Goal: Contribute content

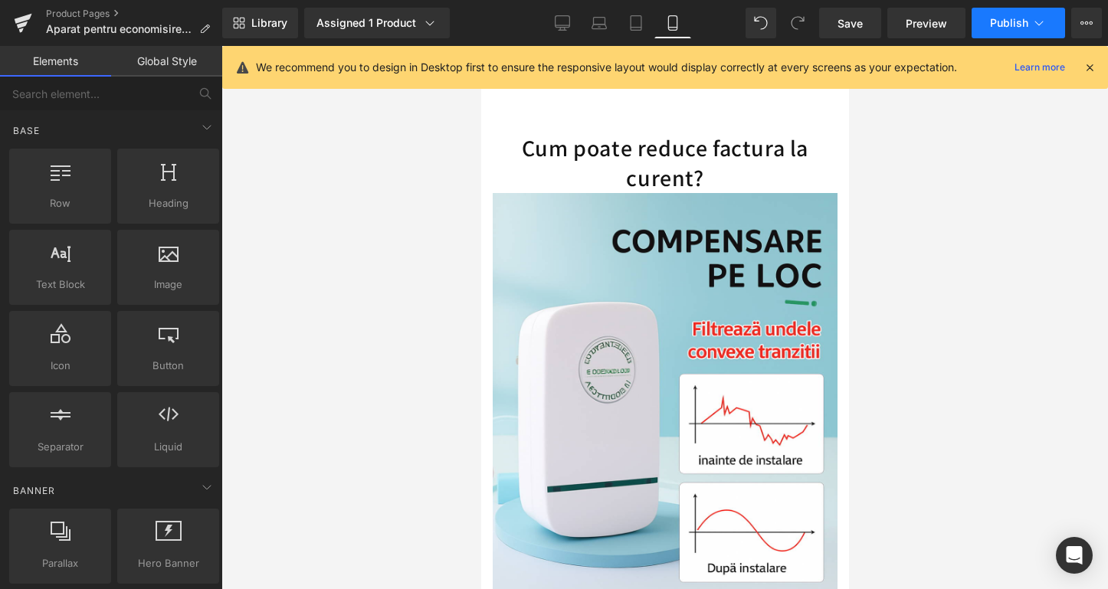
click at [1002, 14] on button "Publish" at bounding box center [1017, 23] width 93 height 31
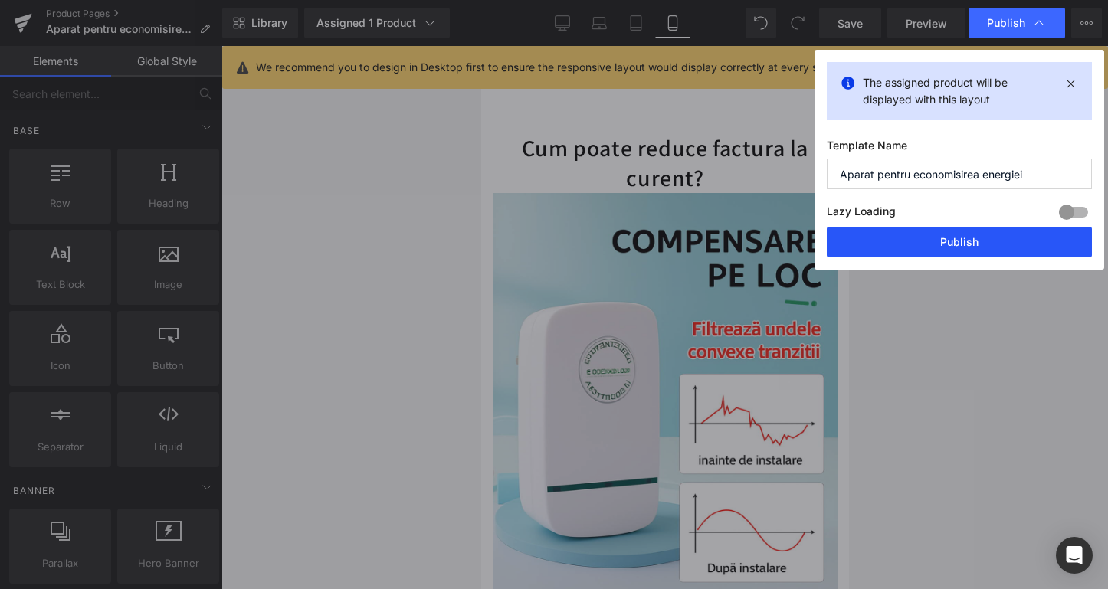
click at [921, 231] on button "Publish" at bounding box center [959, 242] width 265 height 31
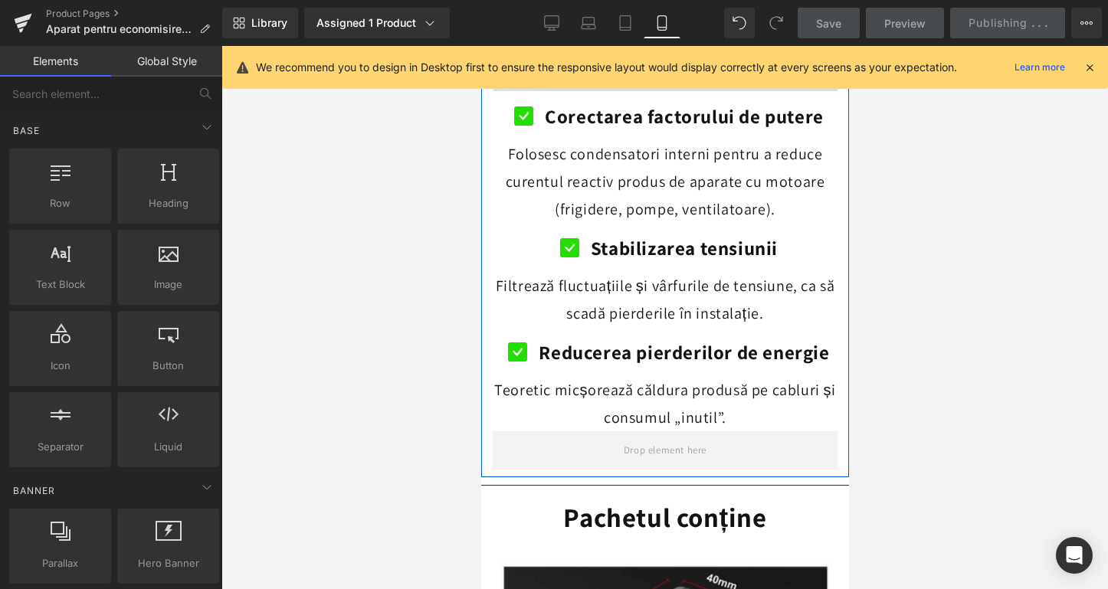
scroll to position [2923, 0]
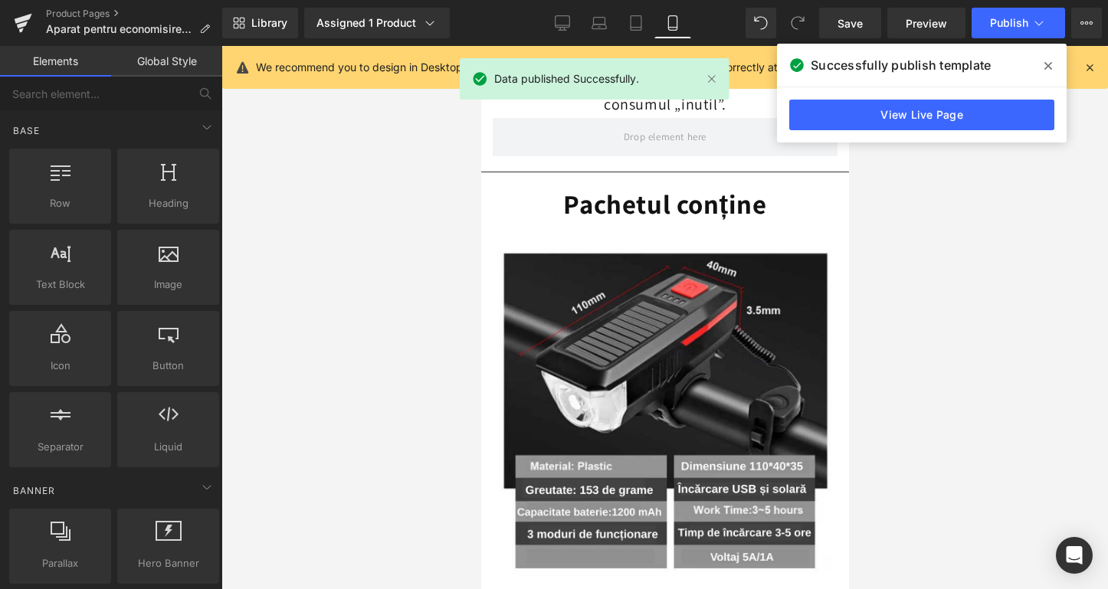
click at [1045, 66] on icon at bounding box center [1048, 66] width 8 height 12
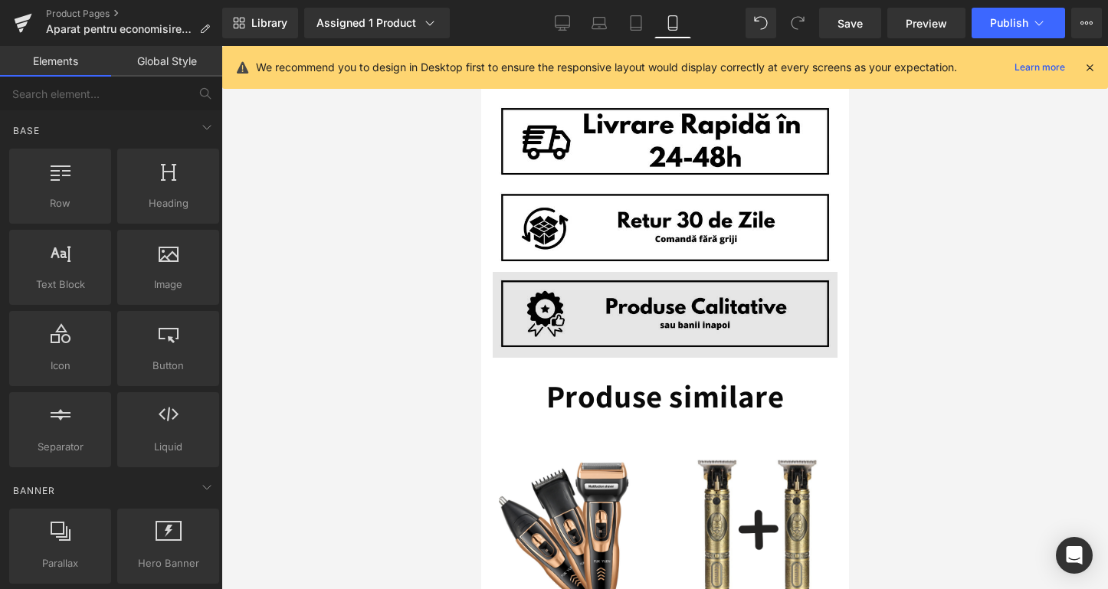
scroll to position [3010, 0]
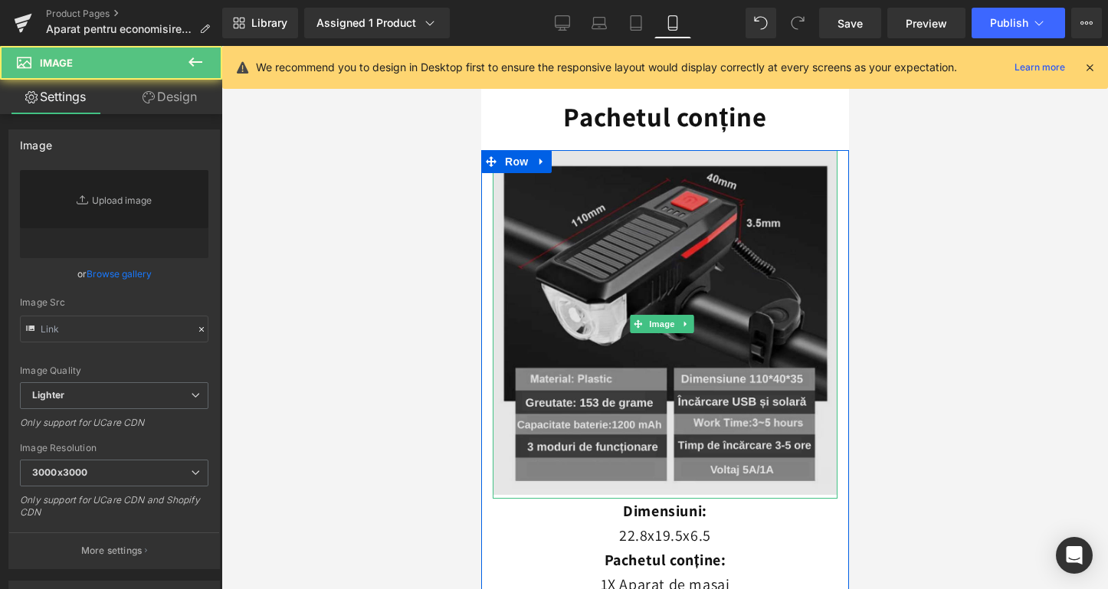
click at [650, 248] on img at bounding box center [664, 324] width 345 height 349
type input "[URL][DOMAIN_NAME]"
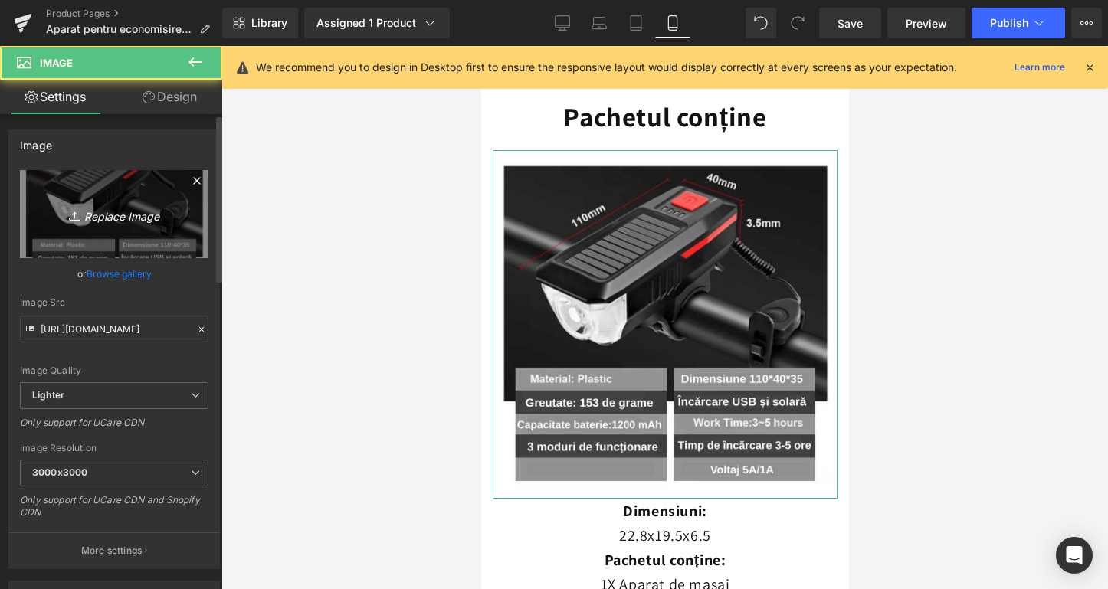
click at [101, 228] on link "Replace Image" at bounding box center [114, 214] width 188 height 88
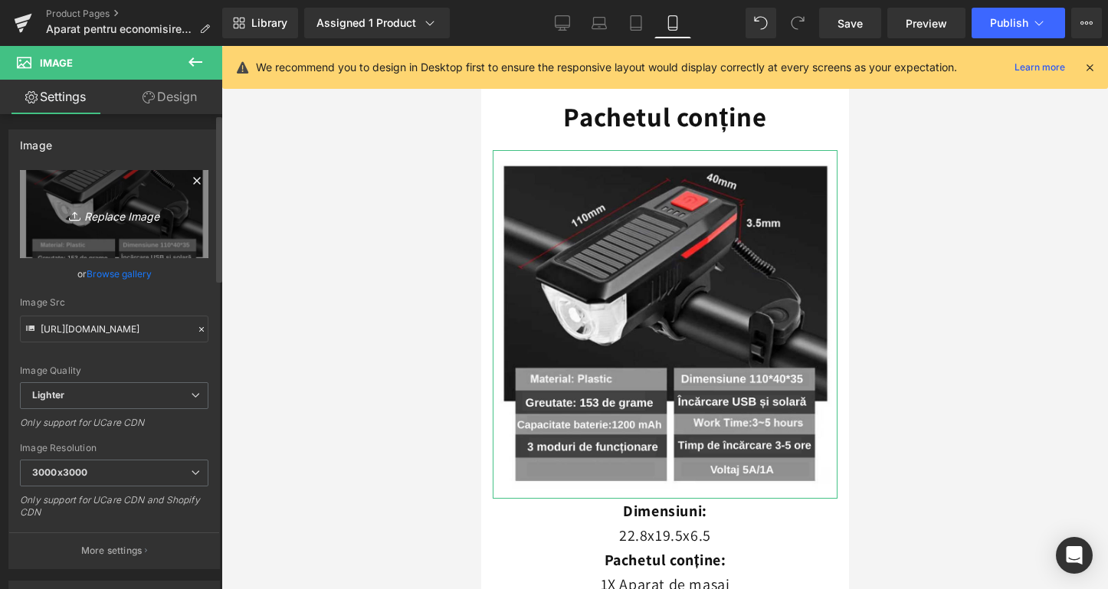
type input "C:\fakepath\Design fără titlu-231.png"
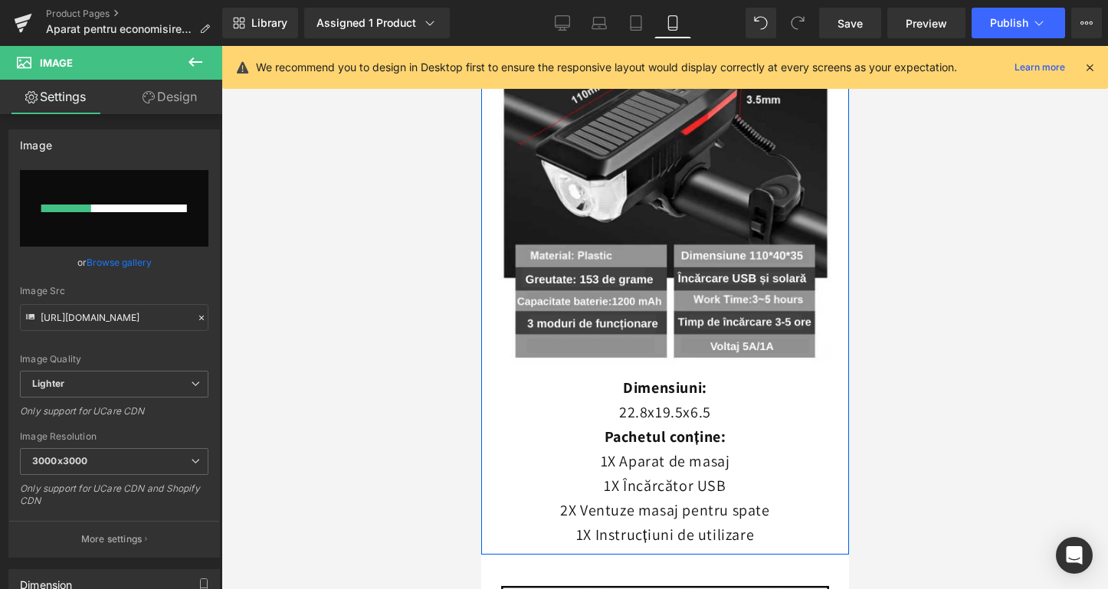
scroll to position [3111, 0]
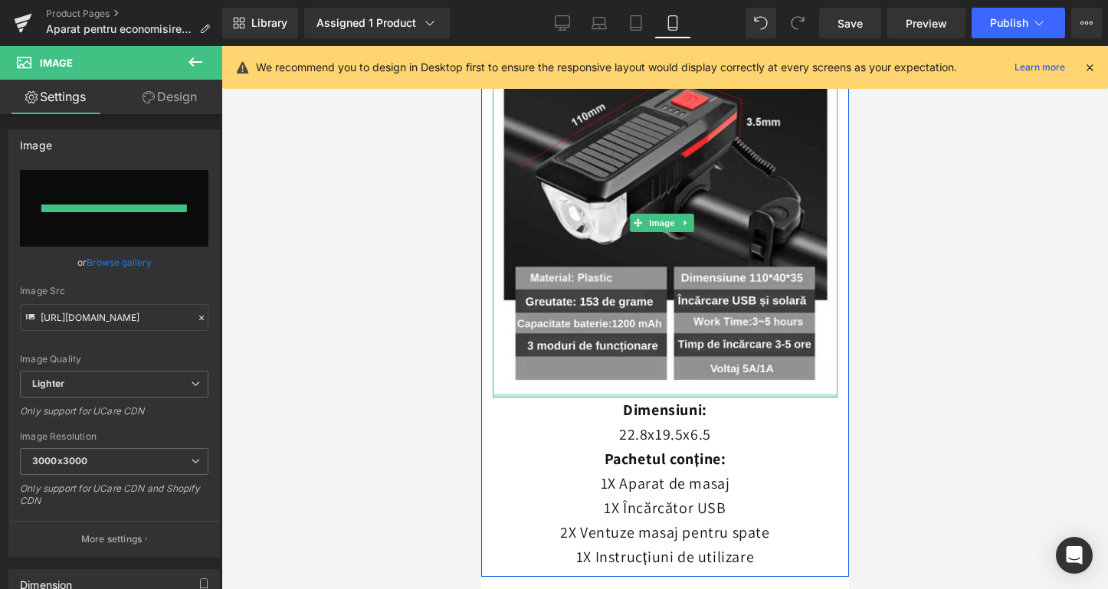
type input "[URL][DOMAIN_NAME]"
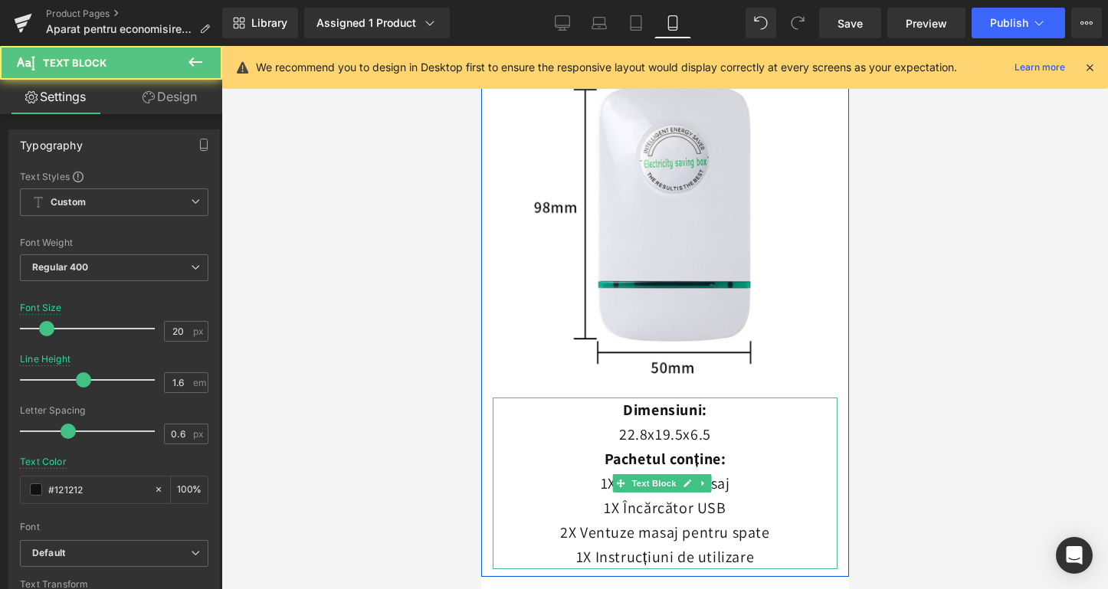
click at [655, 422] on p "22.8x19.5x6.5" at bounding box center [664, 434] width 345 height 25
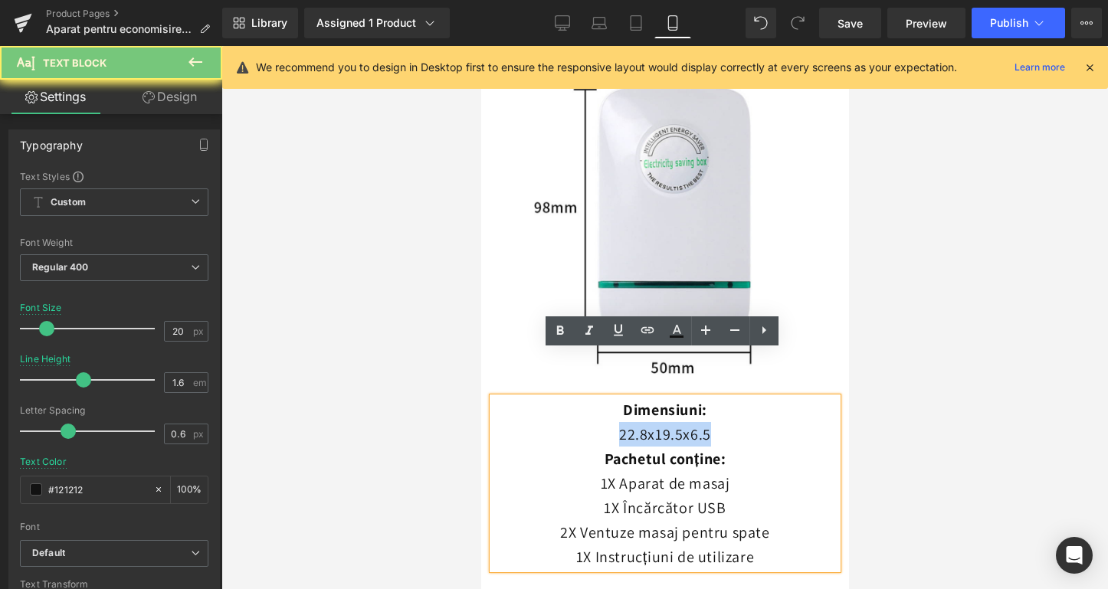
click at [655, 422] on p "22.8x19.5x6.5" at bounding box center [664, 434] width 345 height 25
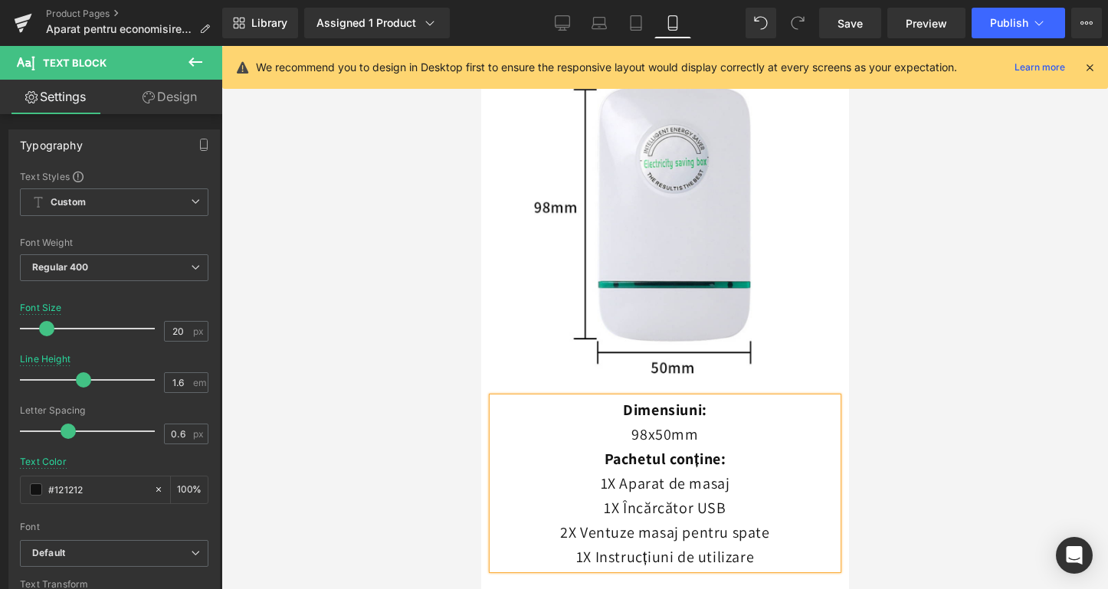
scroll to position [3108, 0]
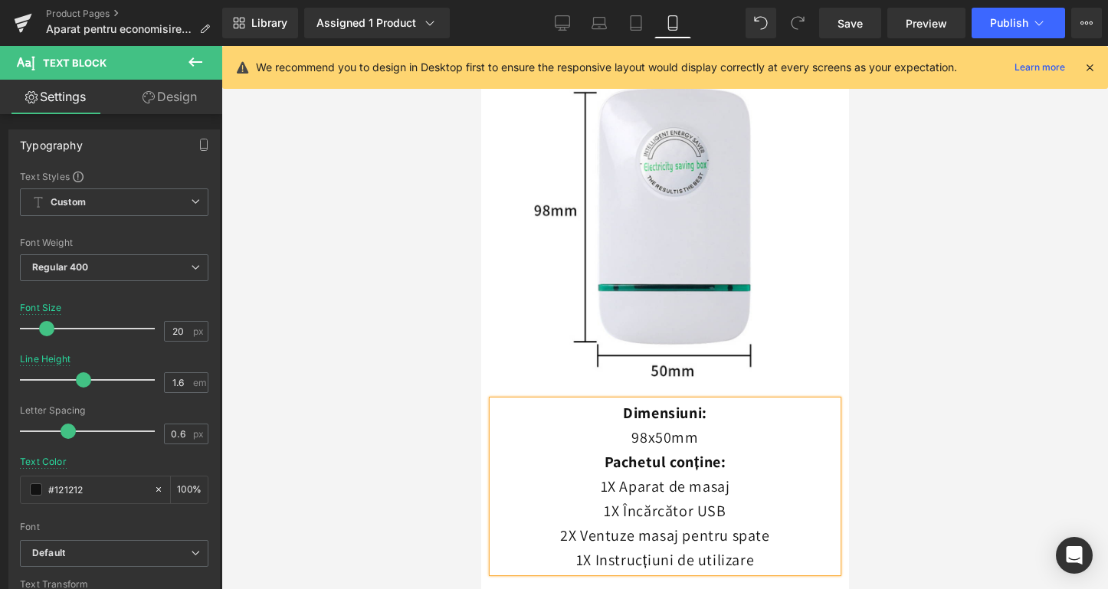
drag, startPoint x: 728, startPoint y: 440, endPoint x: 616, endPoint y: 431, distance: 112.2
click at [616, 474] on p "1X Aparat de masaj" at bounding box center [664, 486] width 345 height 25
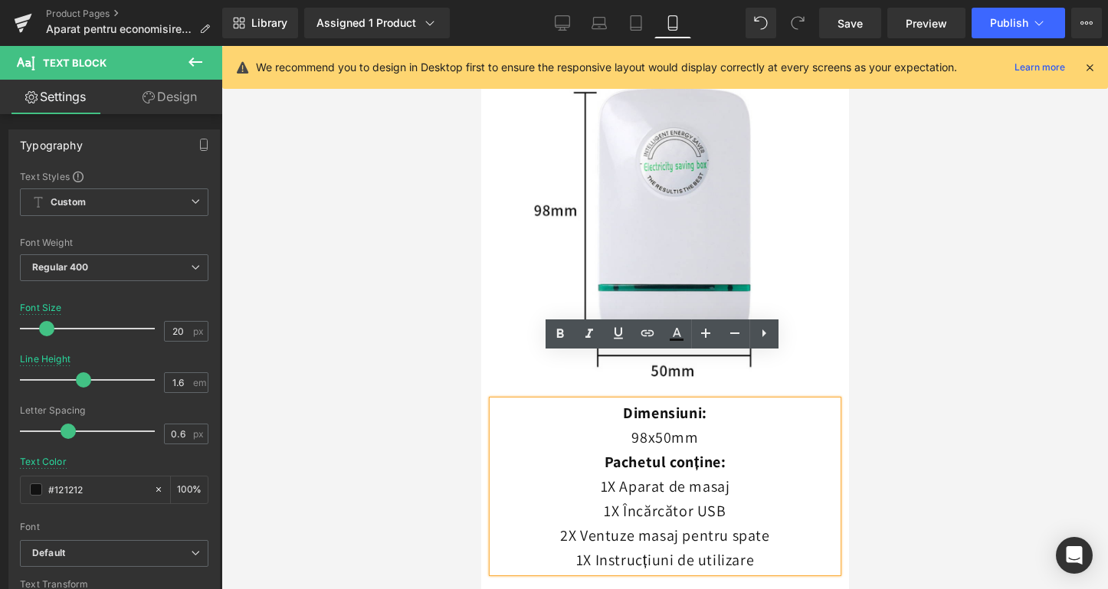
click at [666, 474] on p "1X Aparat de masaj" at bounding box center [664, 486] width 345 height 25
drag, startPoint x: 661, startPoint y: 439, endPoint x: 725, endPoint y: 441, distance: 63.6
click at [725, 474] on p "1X Aparat de masaj" at bounding box center [664, 486] width 345 height 25
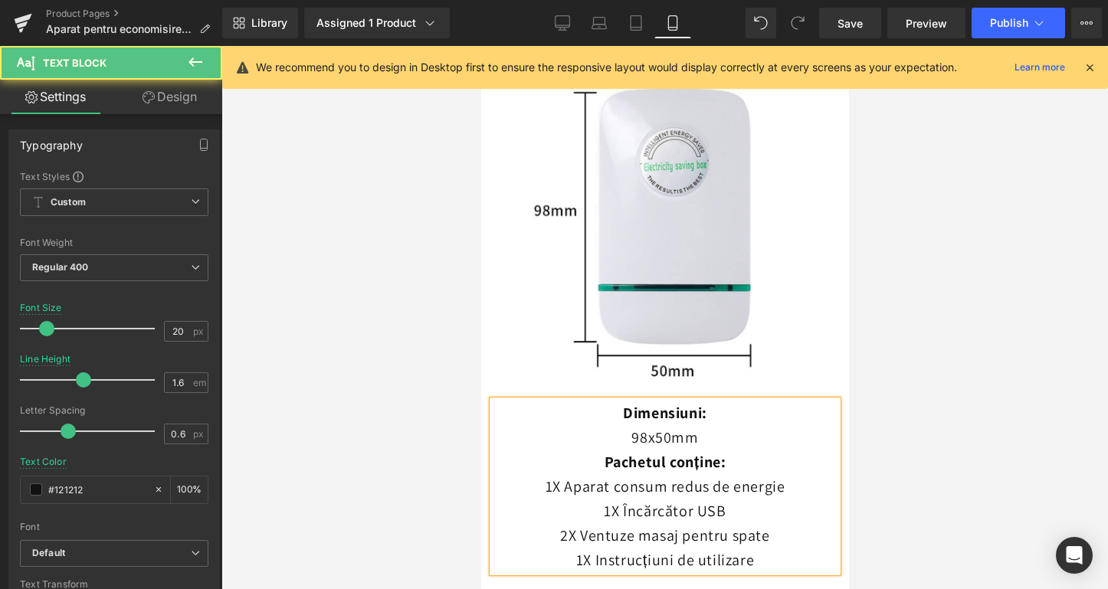
drag, startPoint x: 758, startPoint y: 509, endPoint x: 596, endPoint y: 459, distance: 169.1
click at [596, 459] on div "Dimensiuni: 98x50mm Pachetul conține: 1X Aparat consum redus de energie 1X Încă…" at bounding box center [664, 487] width 345 height 172
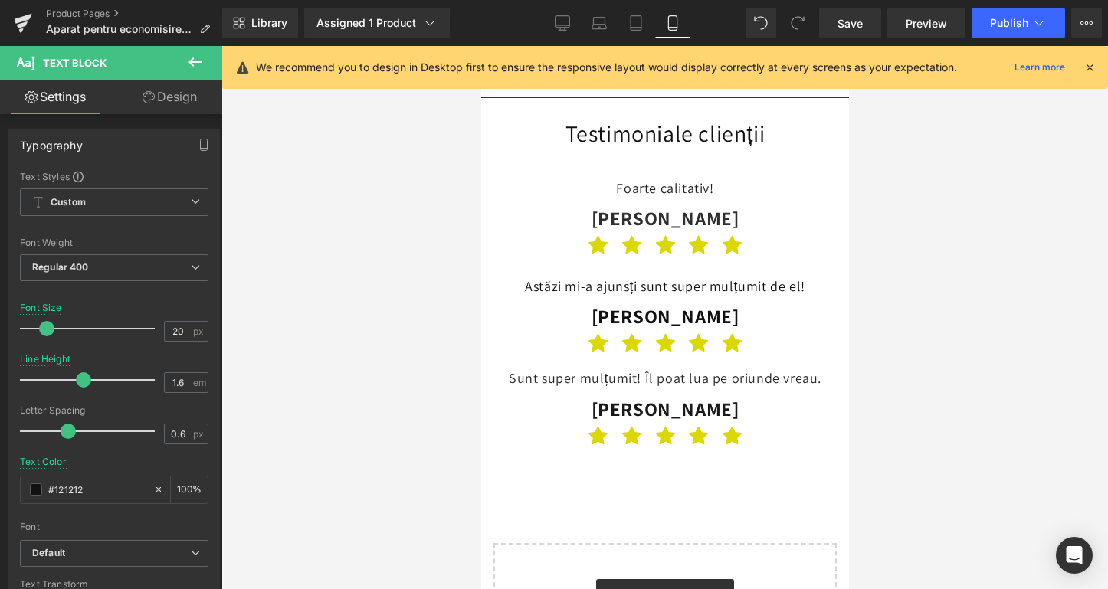
scroll to position [4208, 0]
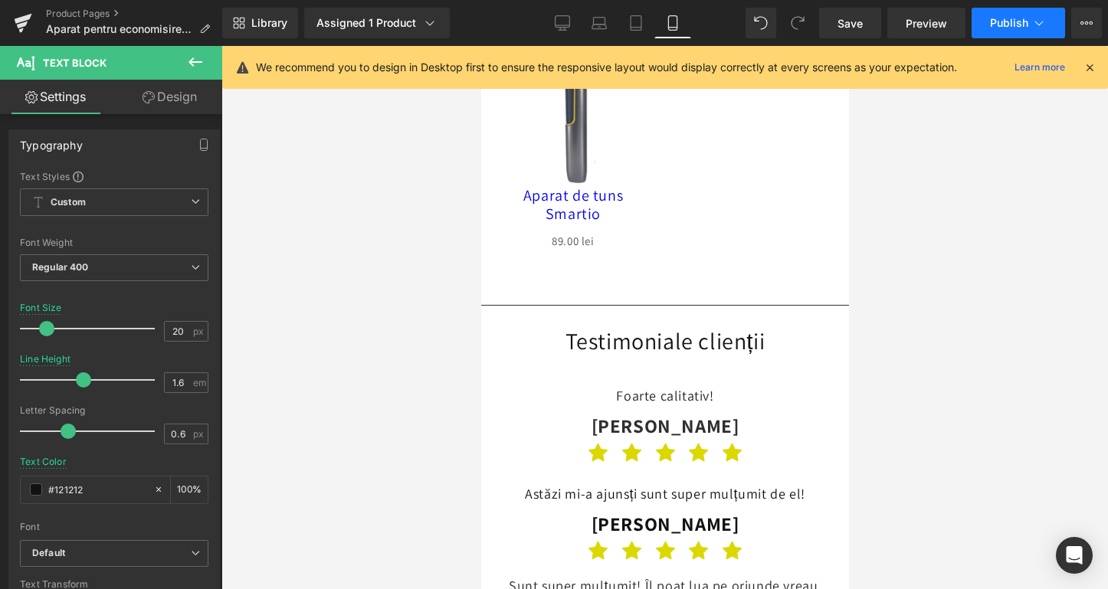
click at [1006, 21] on span "Publish" at bounding box center [1009, 23] width 38 height 12
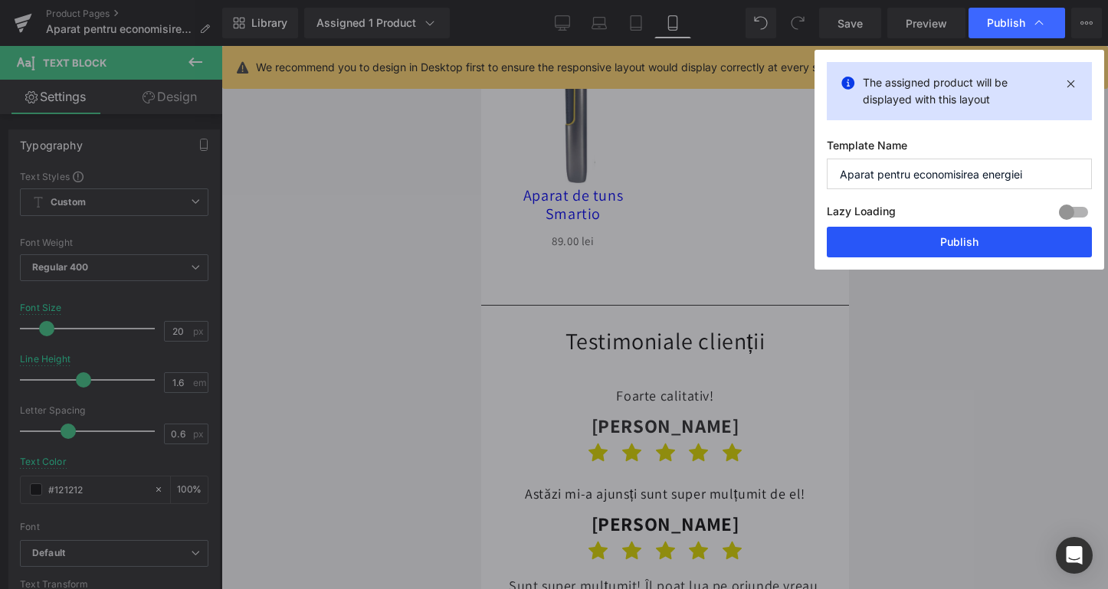
click at [919, 234] on button "Publish" at bounding box center [959, 242] width 265 height 31
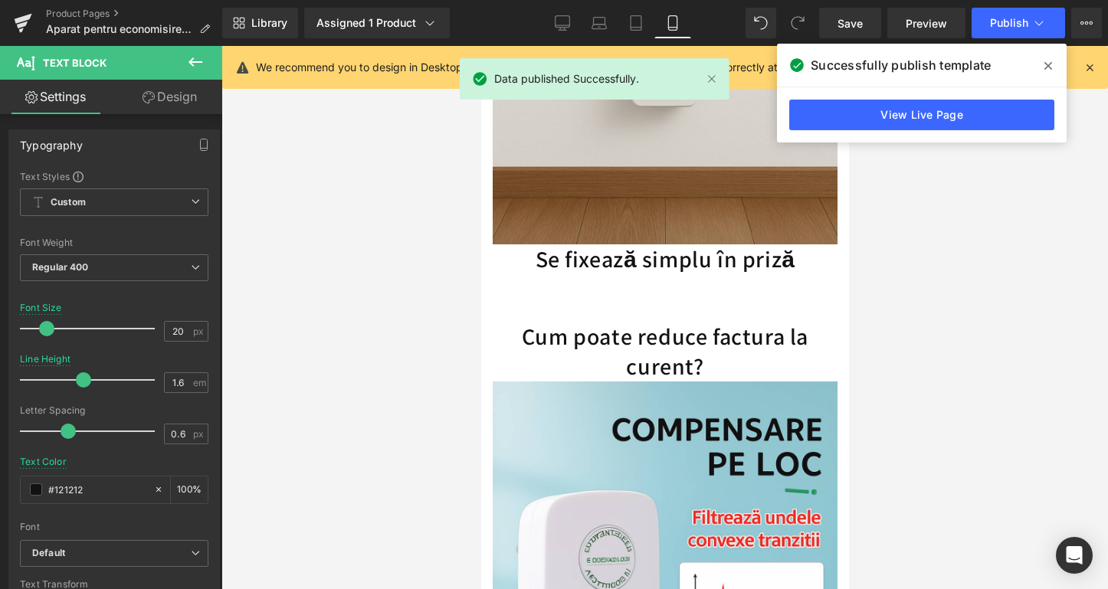
scroll to position [1793, 0]
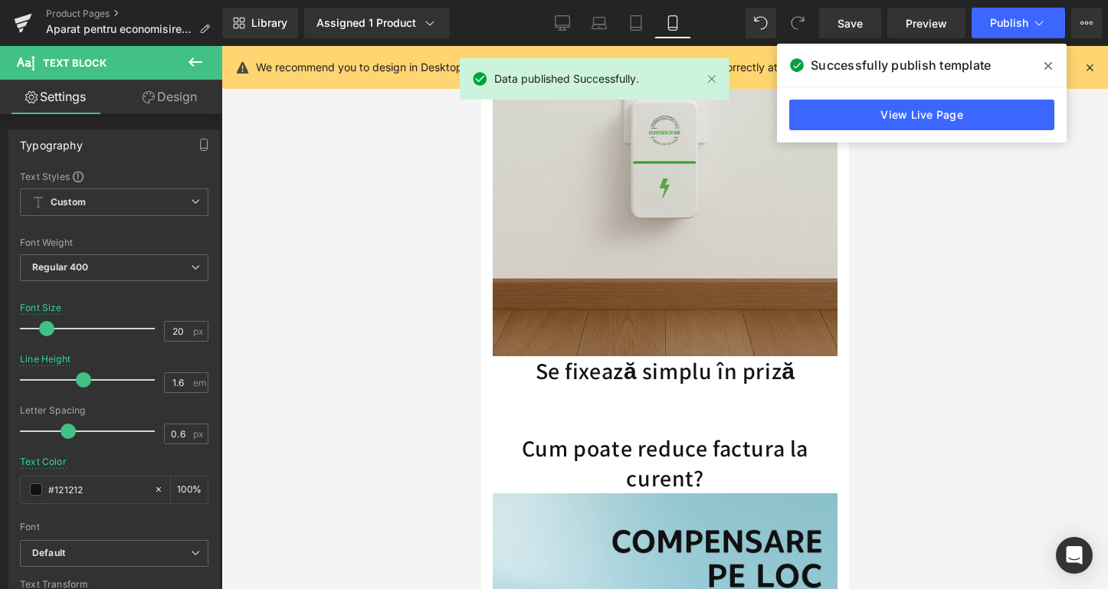
click at [653, 356] on div "Se fixează simplu în priză Heading" at bounding box center [664, 371] width 345 height 30
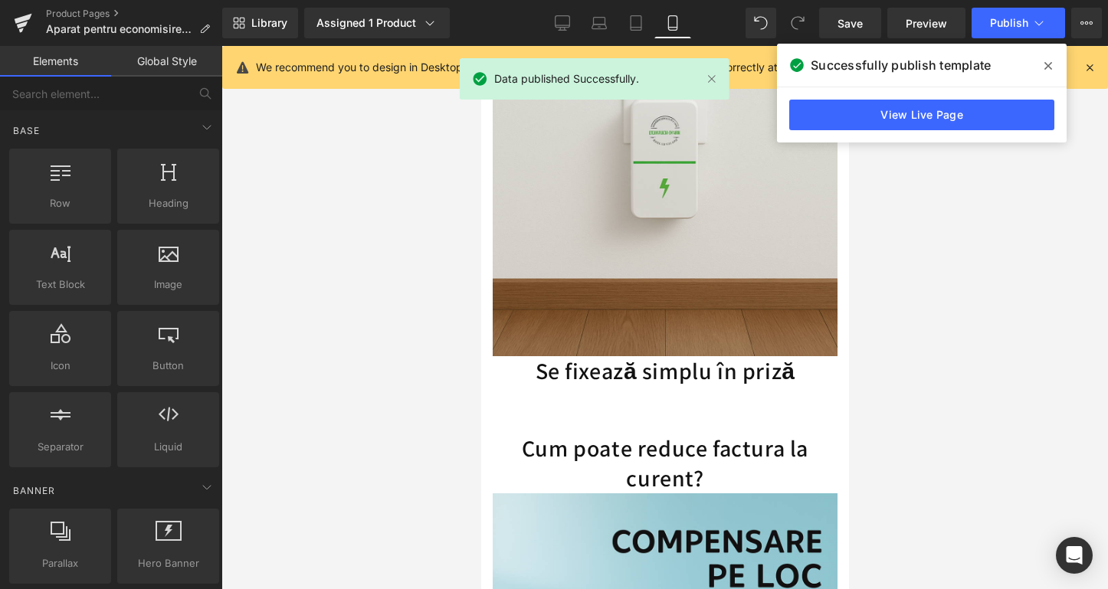
click at [472, 365] on div at bounding box center [664, 317] width 886 height 543
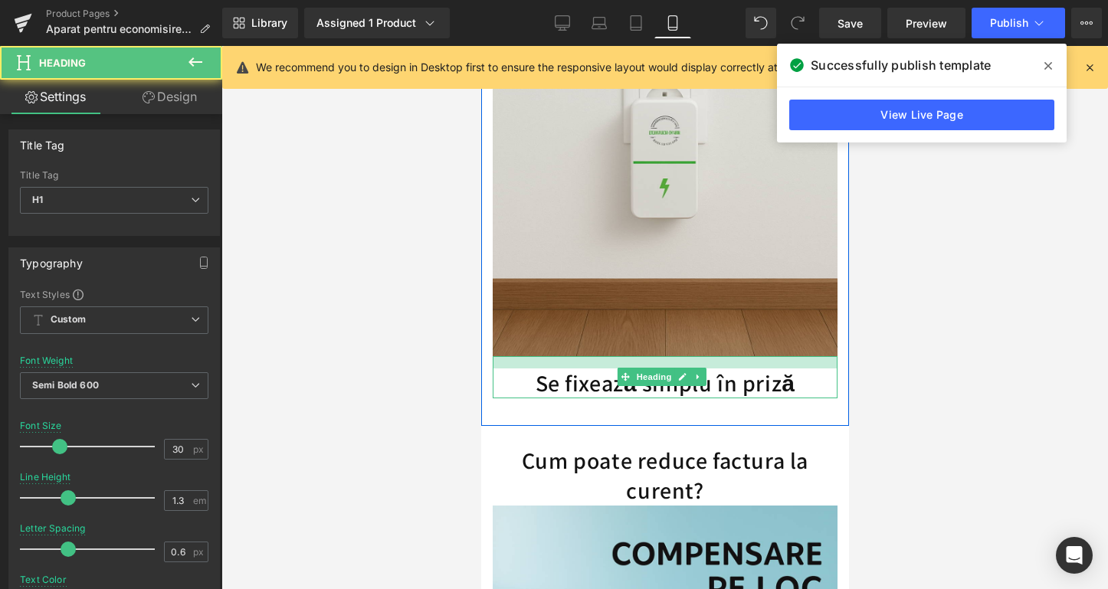
drag, startPoint x: 586, startPoint y: 325, endPoint x: 585, endPoint y: 337, distance: 12.3
click at [585, 356] on div "Se fixează simplu în priză Heading" at bounding box center [664, 377] width 345 height 42
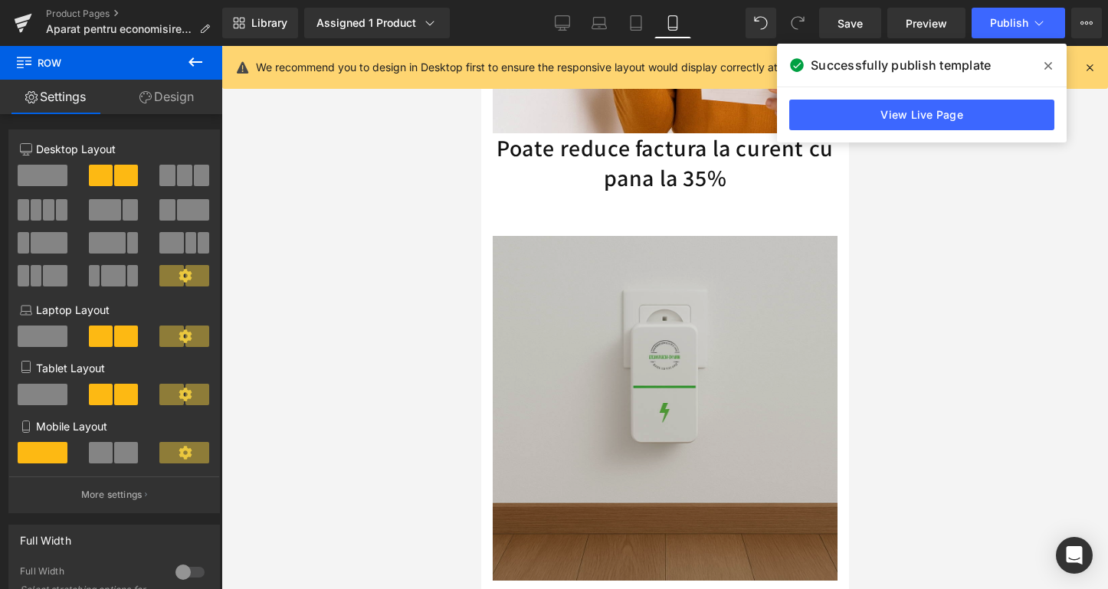
scroll to position [1260, 0]
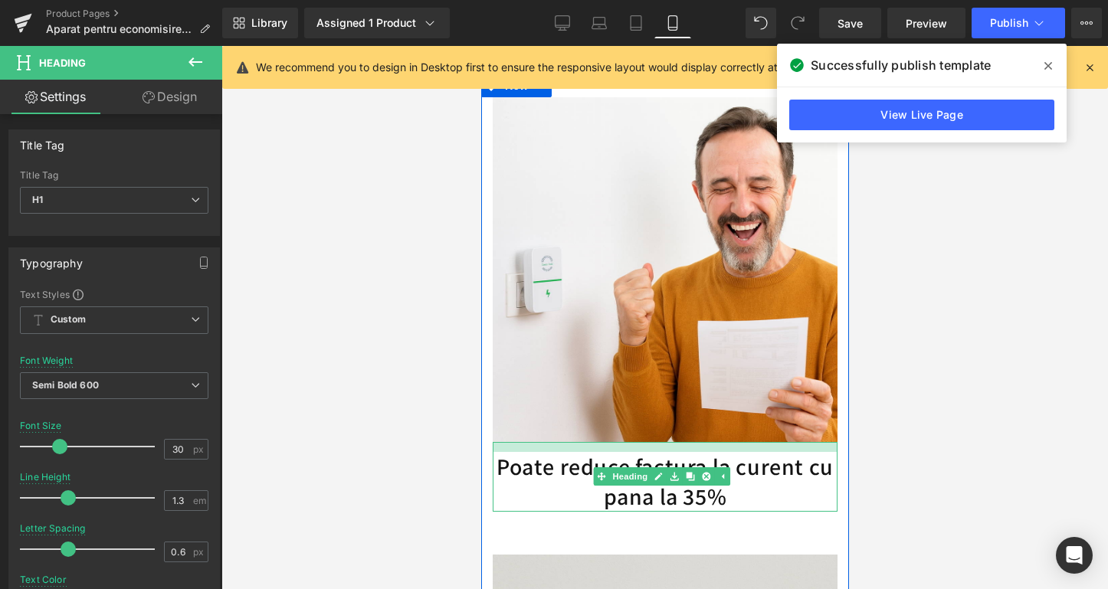
drag, startPoint x: 587, startPoint y: 416, endPoint x: 586, endPoint y: 426, distance: 10.0
click at [586, 442] on div "Poate reduce factura la curent cu pana la 35% Heading" at bounding box center [664, 477] width 345 height 70
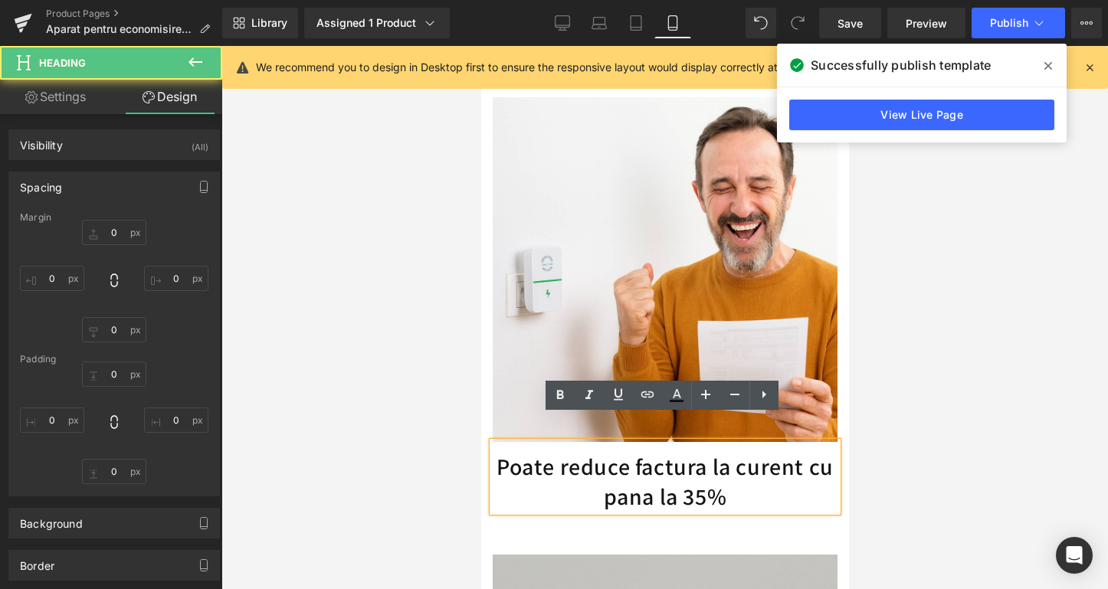
type input "0"
type input "13"
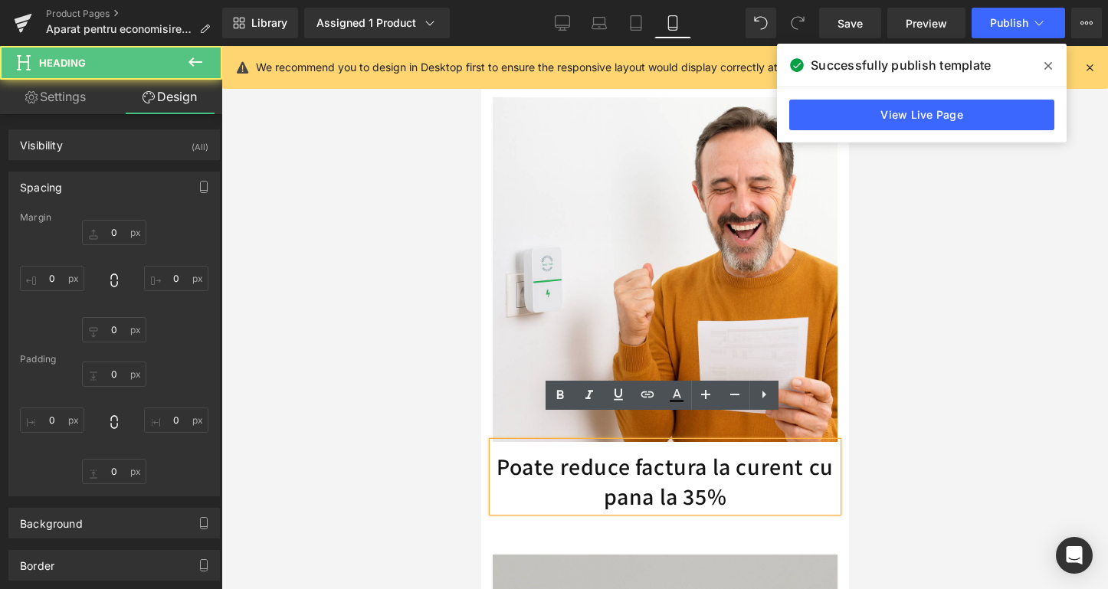
type input "0"
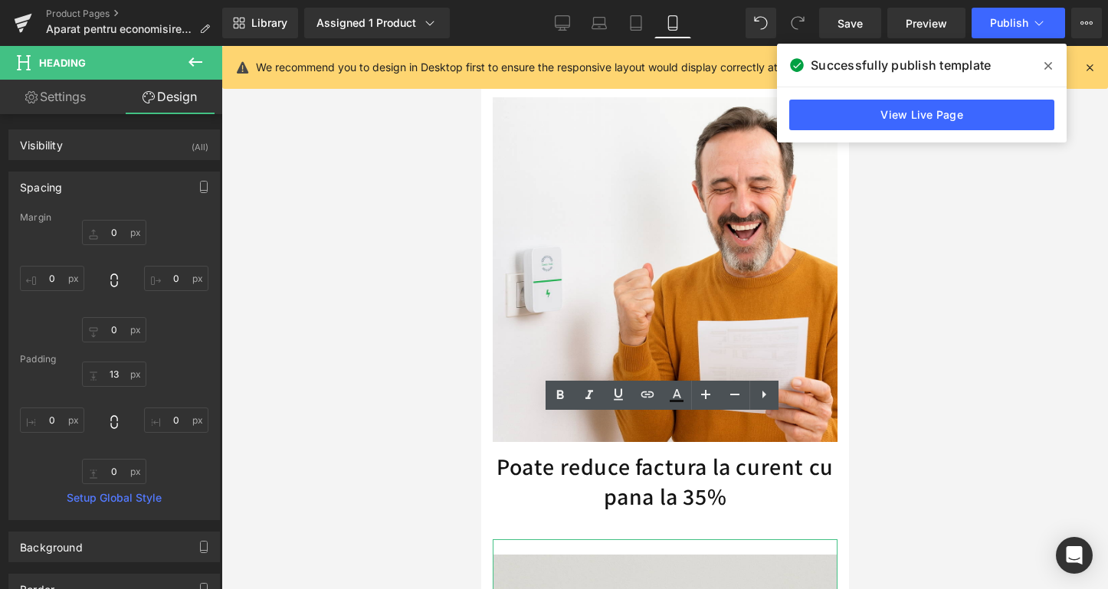
click at [581, 526] on div "Loading Product Data" at bounding box center [554, 528] width 110 height 17
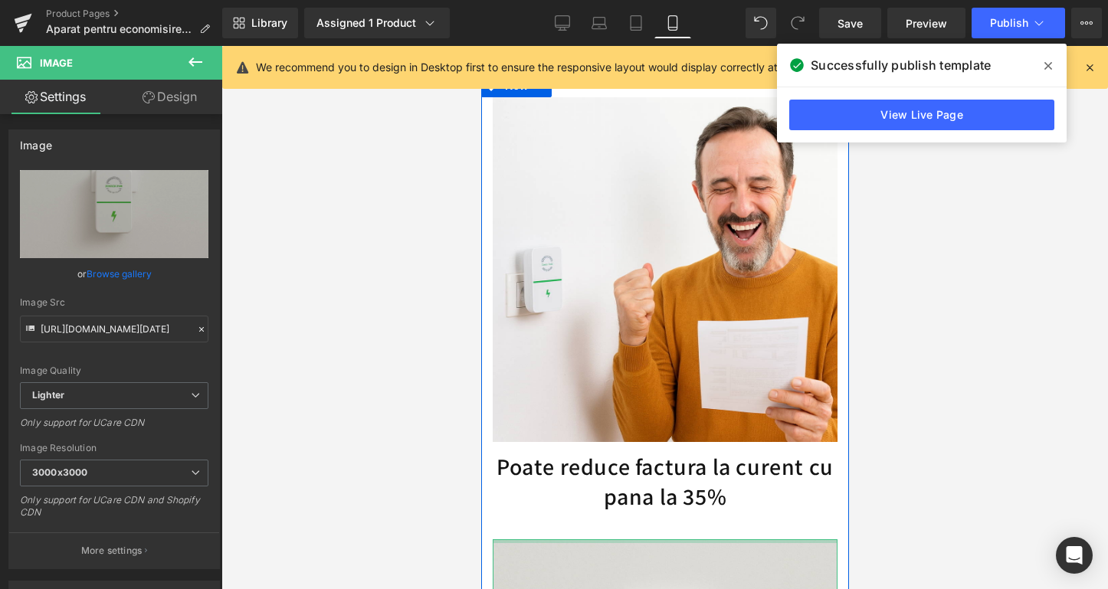
drag, startPoint x: 581, startPoint y: 514, endPoint x: 582, endPoint y: 483, distance: 30.7
click at [582, 483] on div "Image Poate reduce factura la curent cu pana la 35% Heading Text Block Image Se…" at bounding box center [664, 514] width 368 height 880
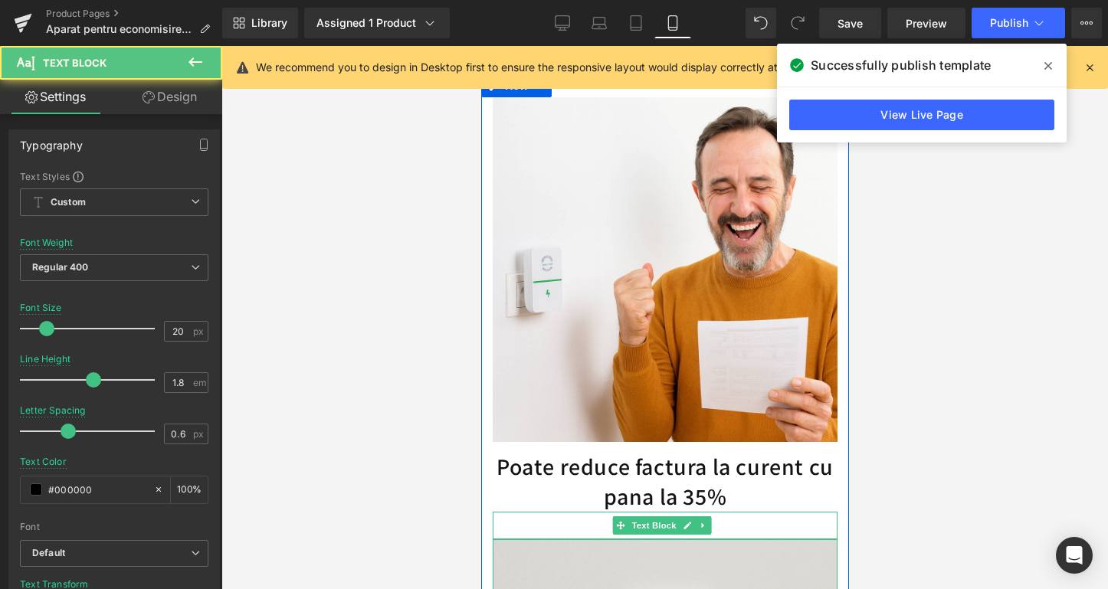
click at [598, 512] on p at bounding box center [664, 526] width 345 height 28
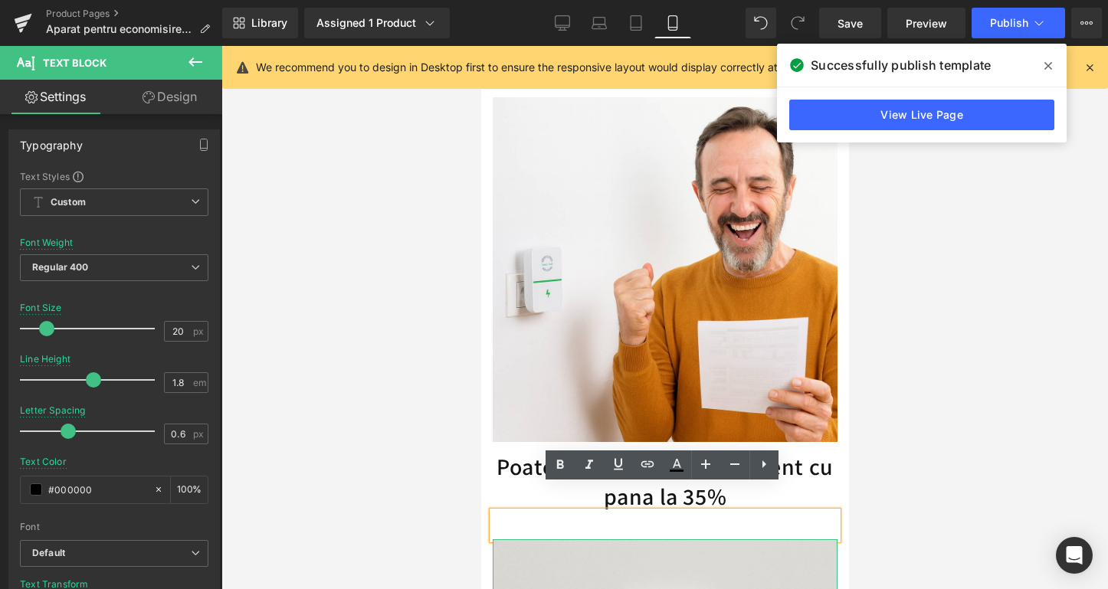
drag, startPoint x: 568, startPoint y: 490, endPoint x: 516, endPoint y: 496, distance: 51.7
click at [567, 512] on p at bounding box center [664, 526] width 345 height 28
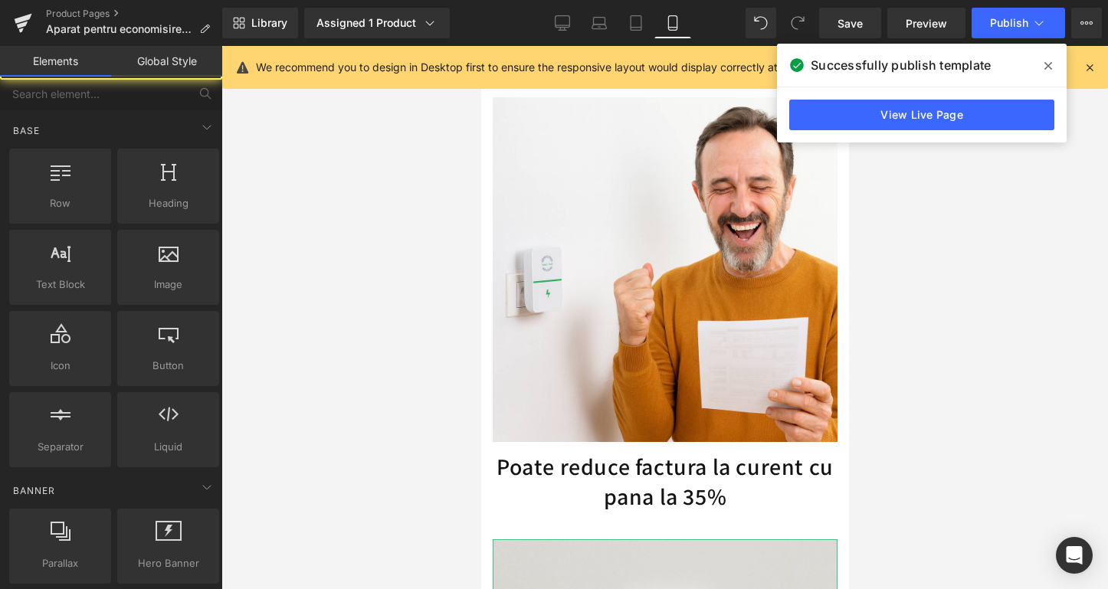
click at [437, 494] on div at bounding box center [664, 317] width 886 height 543
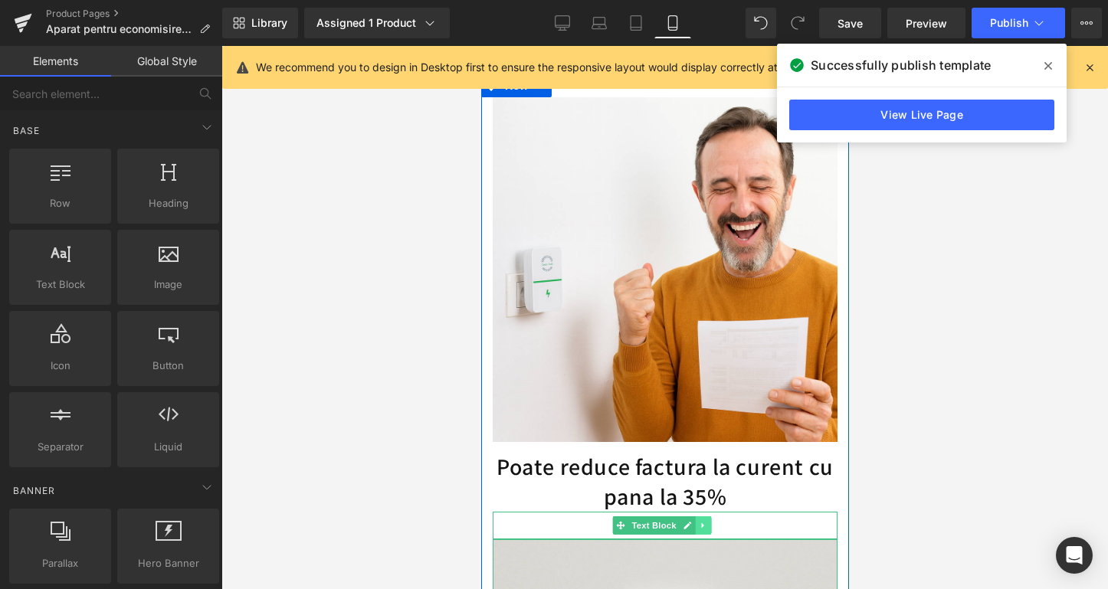
click at [702, 522] on icon at bounding box center [701, 524] width 2 height 5
click at [711, 521] on icon at bounding box center [710, 525] width 8 height 8
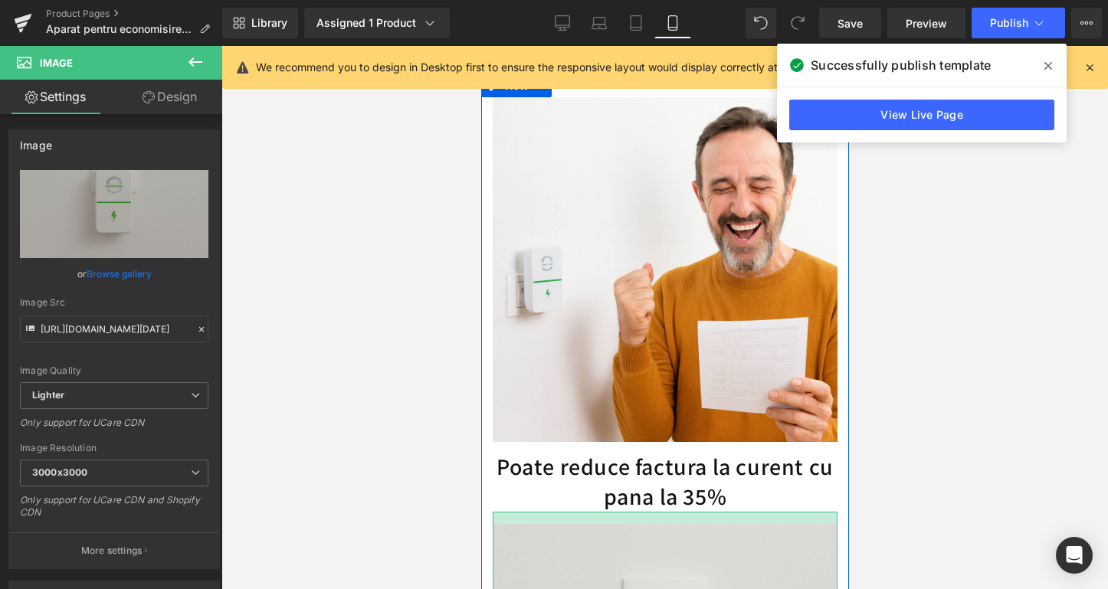
drag, startPoint x: 621, startPoint y: 485, endPoint x: 619, endPoint y: 497, distance: 12.4
click at [619, 512] on div at bounding box center [664, 518] width 345 height 12
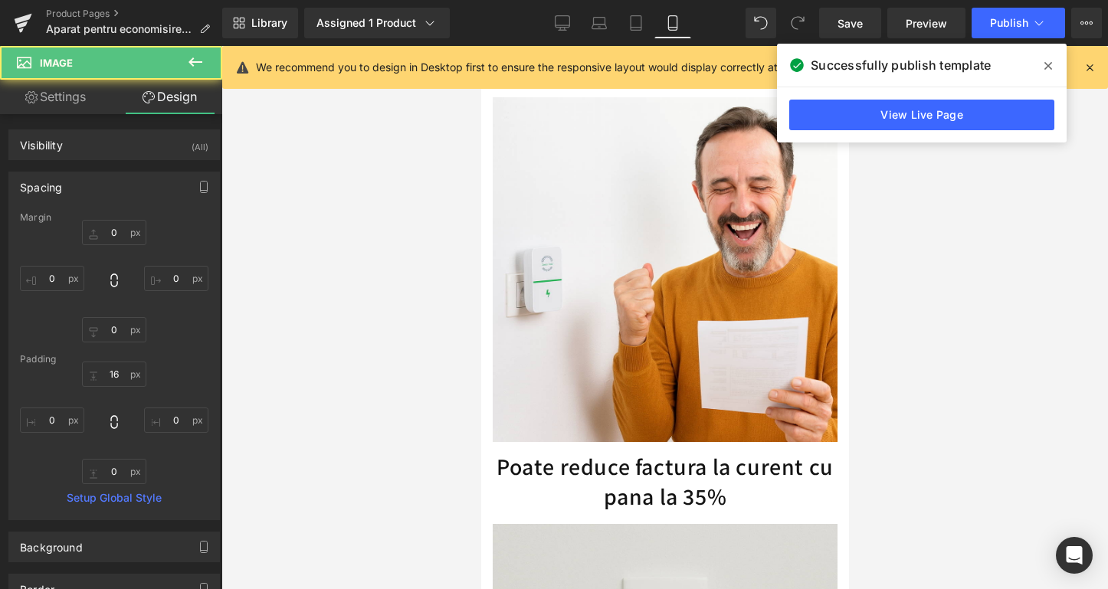
click at [1006, 443] on div at bounding box center [664, 317] width 886 height 543
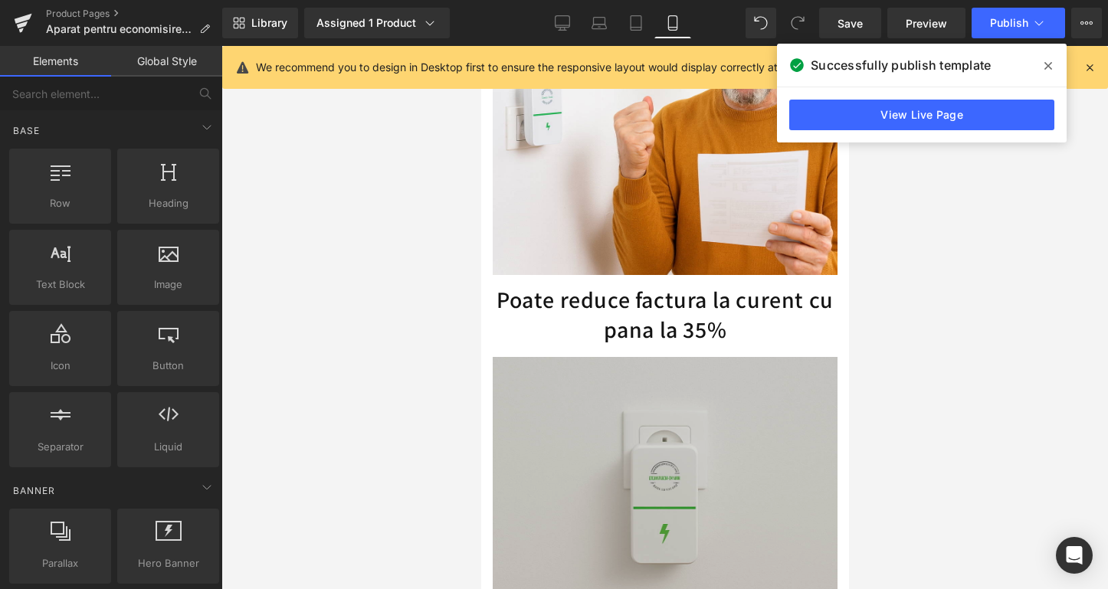
scroll to position [1703, 0]
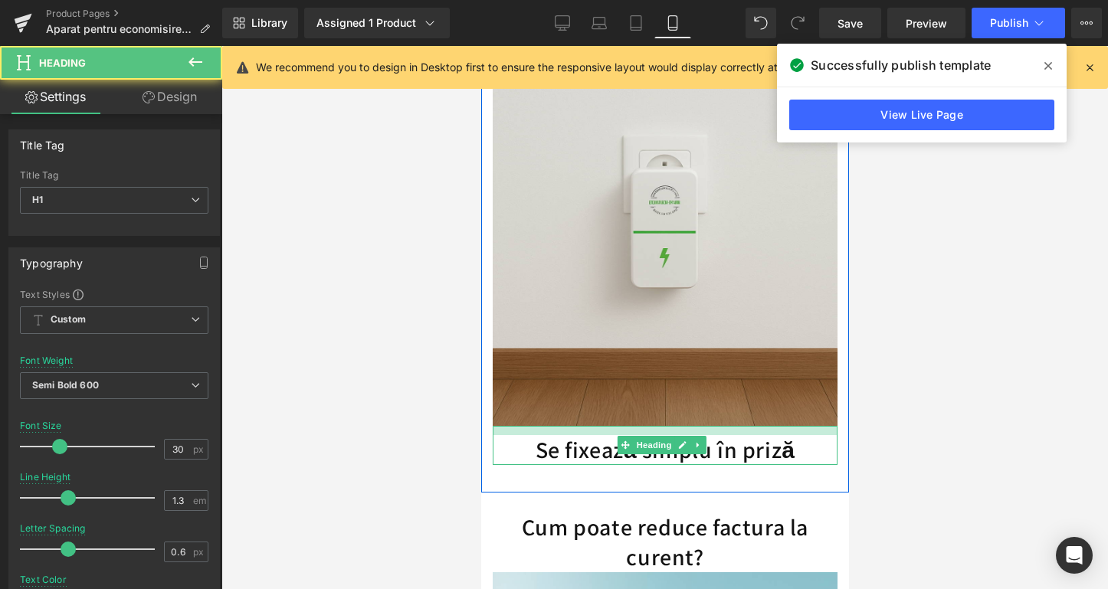
click at [661, 426] on div at bounding box center [664, 430] width 345 height 9
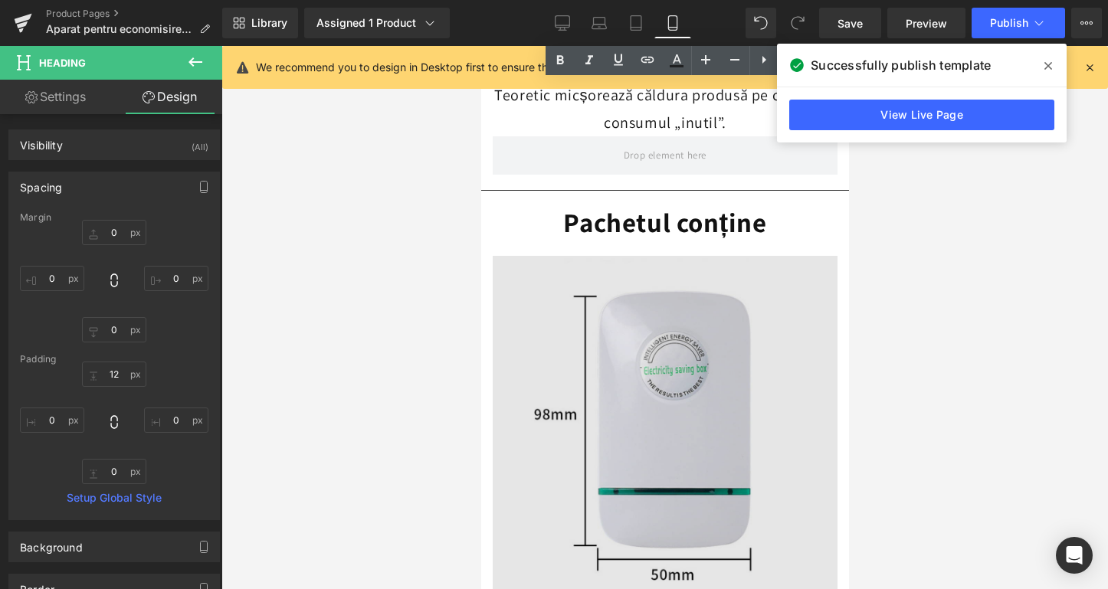
scroll to position [2868, 0]
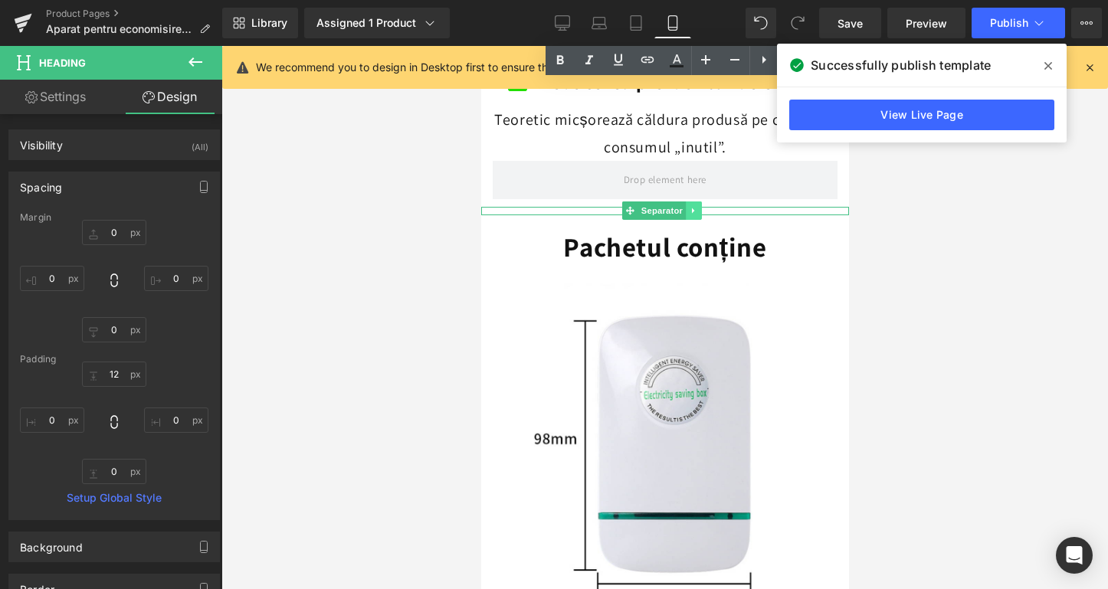
click at [690, 206] on icon at bounding box center [693, 210] width 8 height 9
click at [689, 207] on icon at bounding box center [685, 211] width 8 height 8
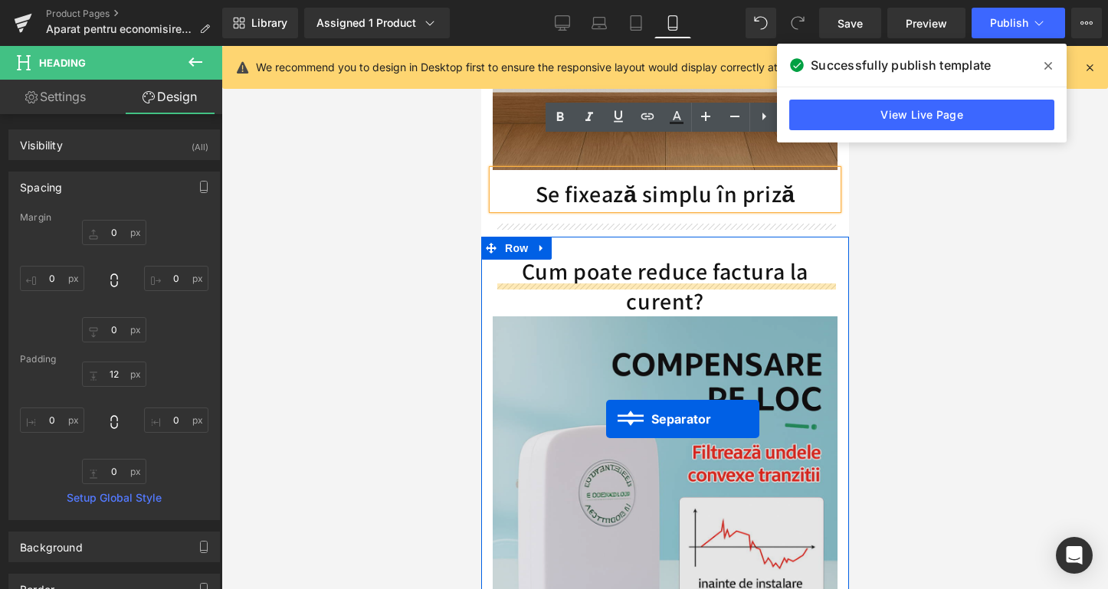
scroll to position [1820, 0]
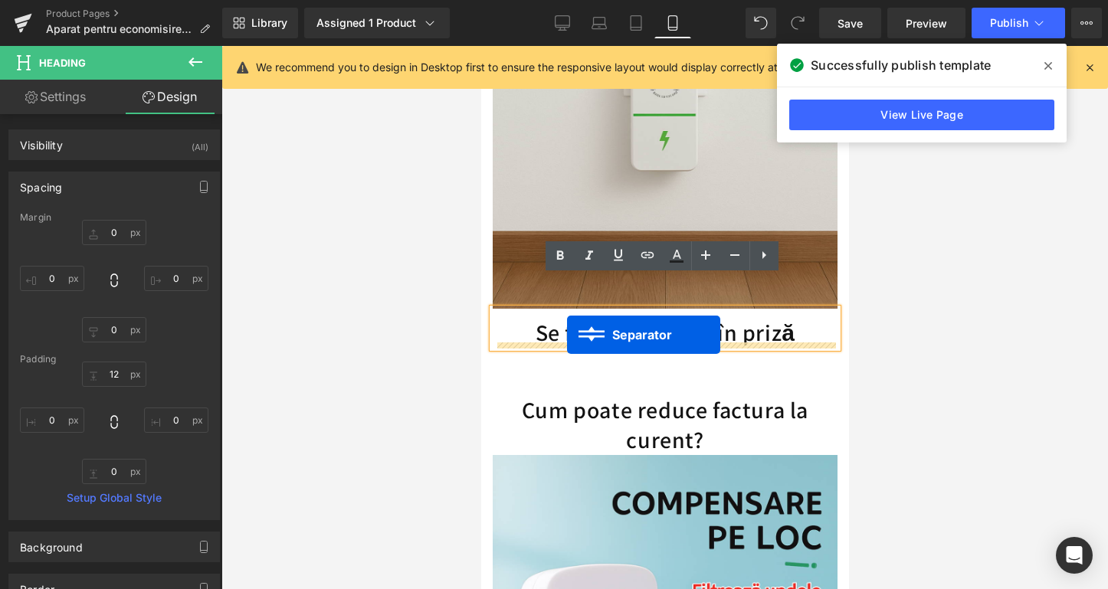
drag, startPoint x: 602, startPoint y: 469, endPoint x: 566, endPoint y: 335, distance: 138.8
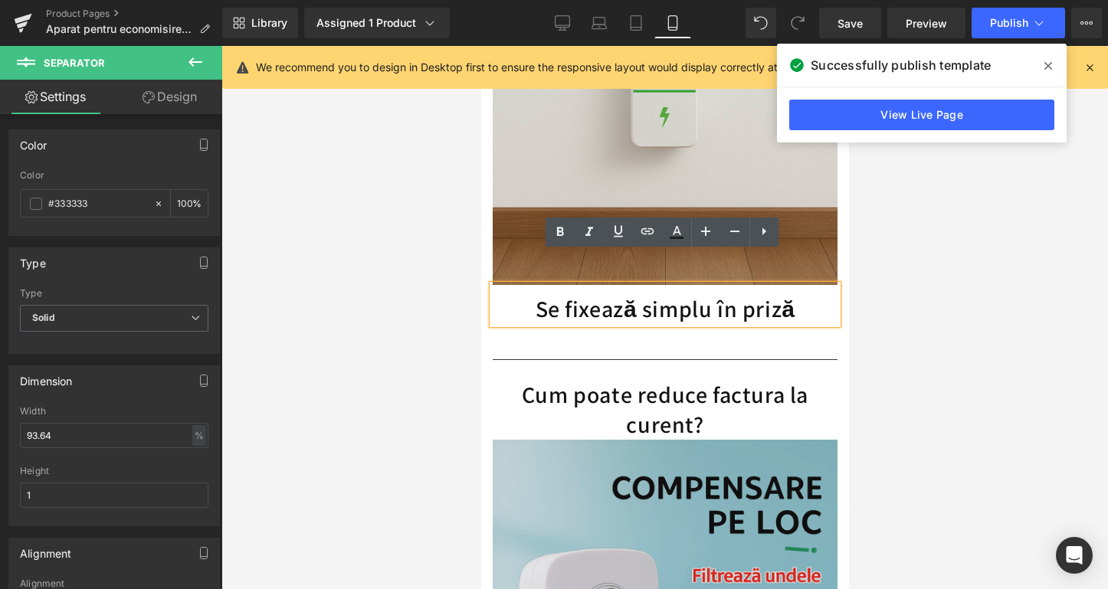
scroll to position [1820, 0]
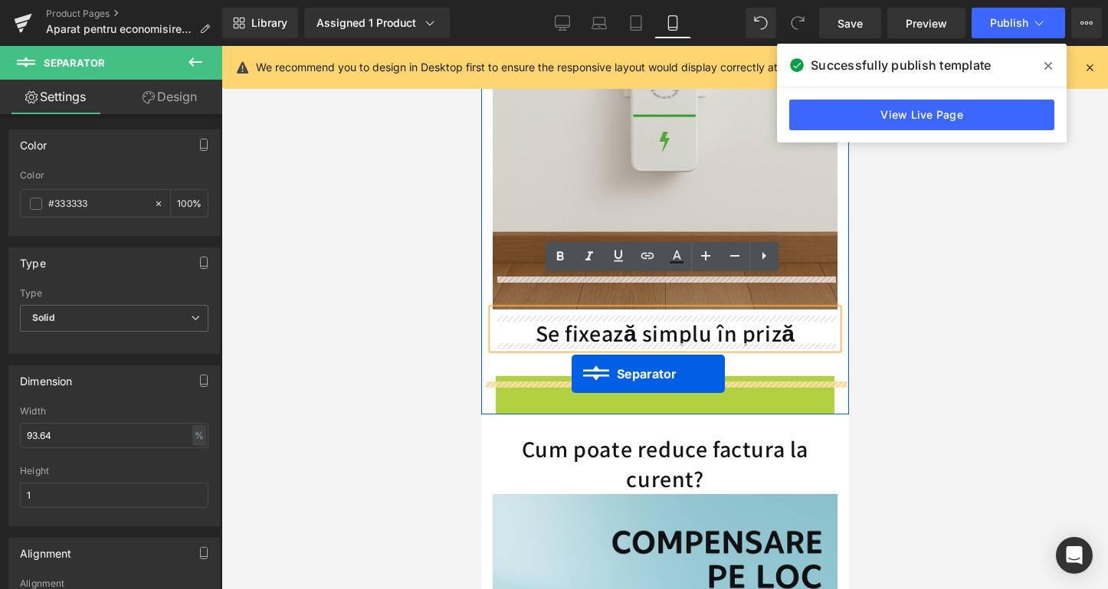
drag, startPoint x: 627, startPoint y: 349, endPoint x: 571, endPoint y: 374, distance: 61.4
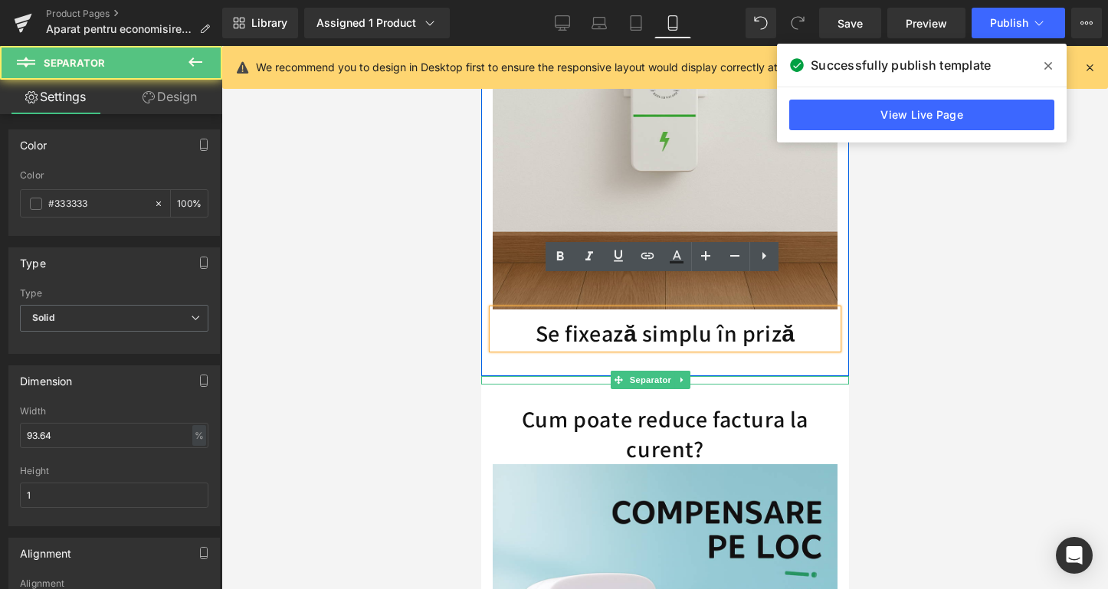
click at [339, 372] on div at bounding box center [664, 317] width 886 height 543
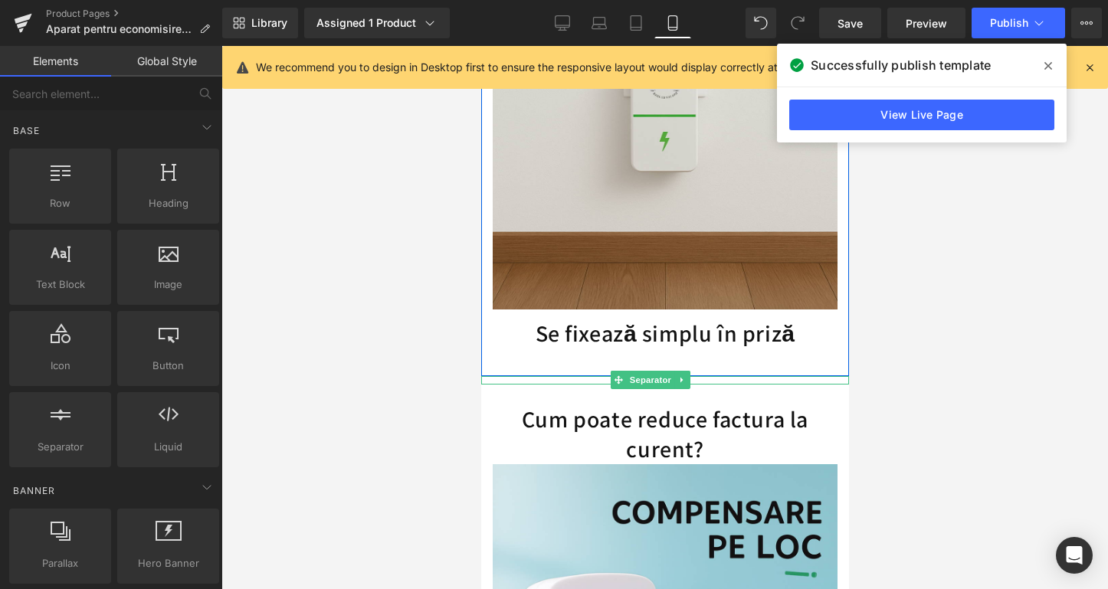
click at [424, 365] on div at bounding box center [664, 317] width 886 height 543
click at [1043, 340] on div at bounding box center [664, 317] width 886 height 543
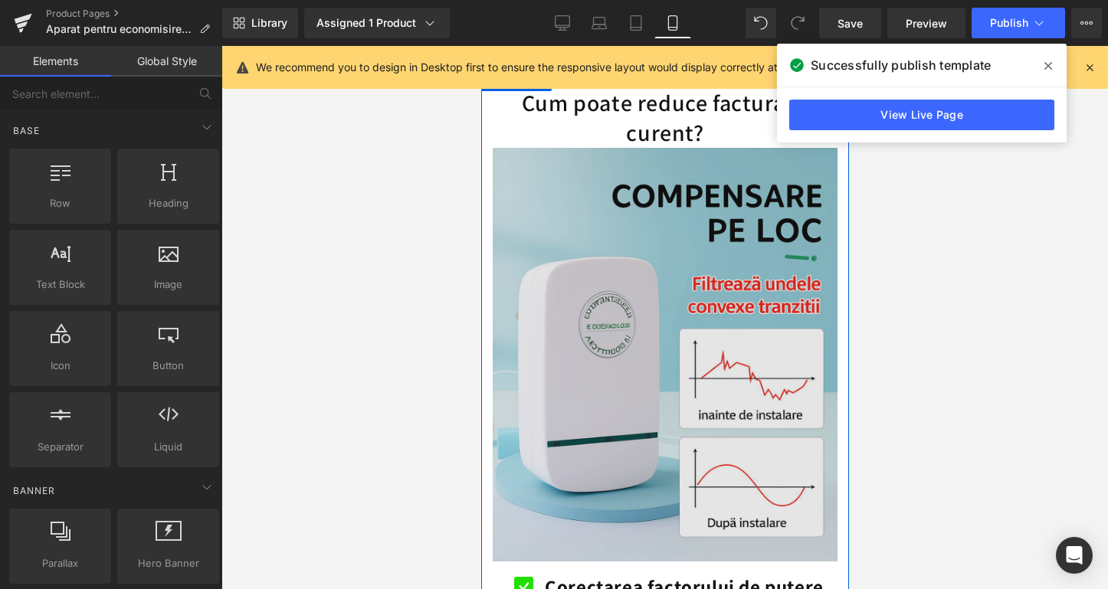
scroll to position [1826, 0]
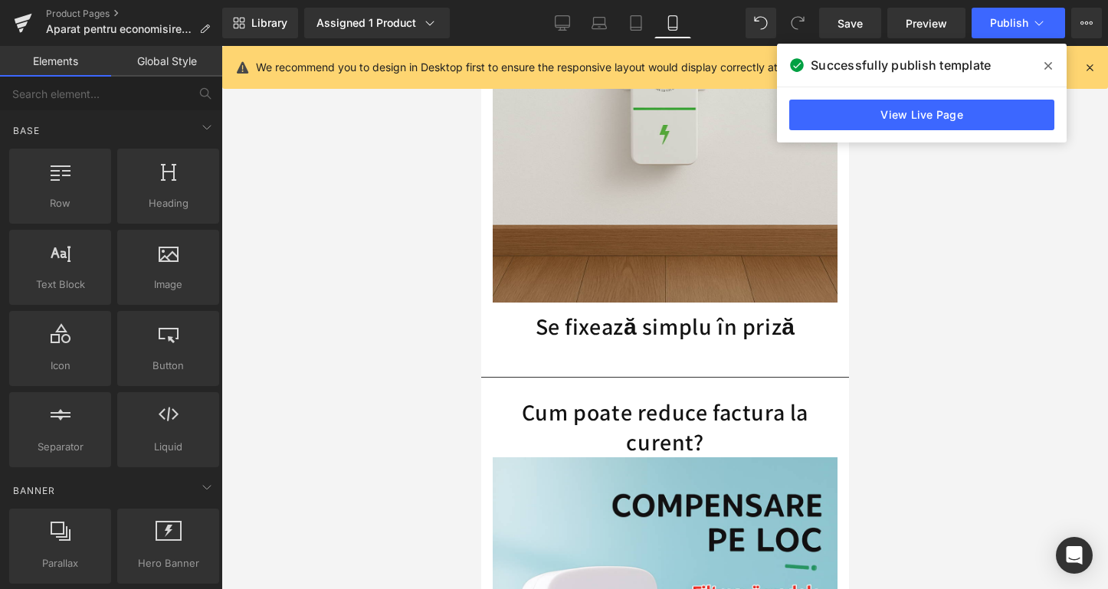
click at [928, 339] on div at bounding box center [664, 317] width 886 height 543
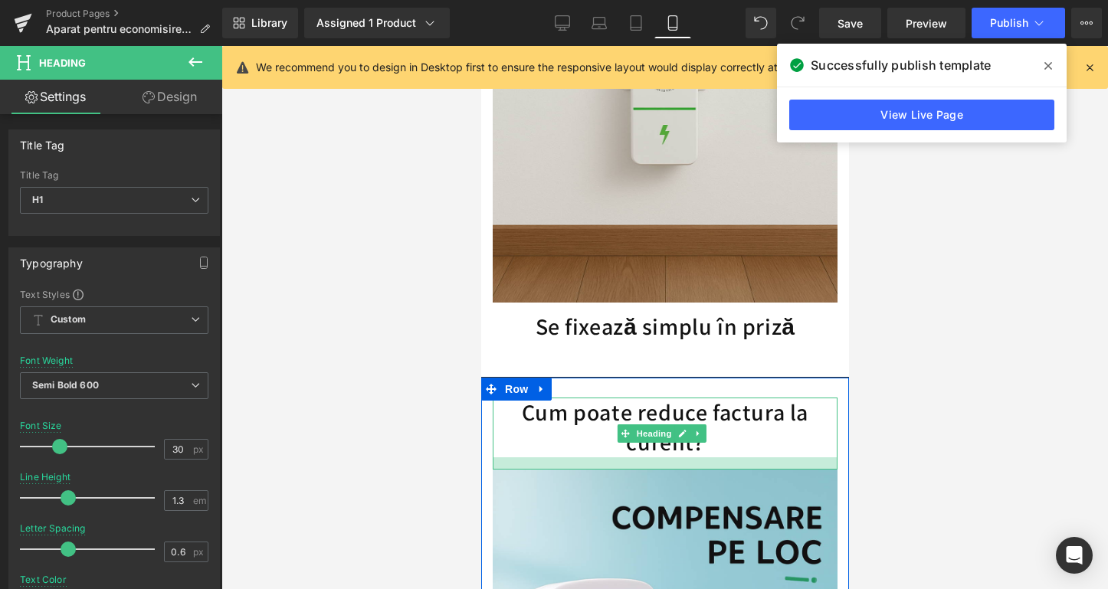
drag, startPoint x: 762, startPoint y: 422, endPoint x: 761, endPoint y: 434, distance: 12.4
click at [761, 457] on div at bounding box center [664, 463] width 345 height 12
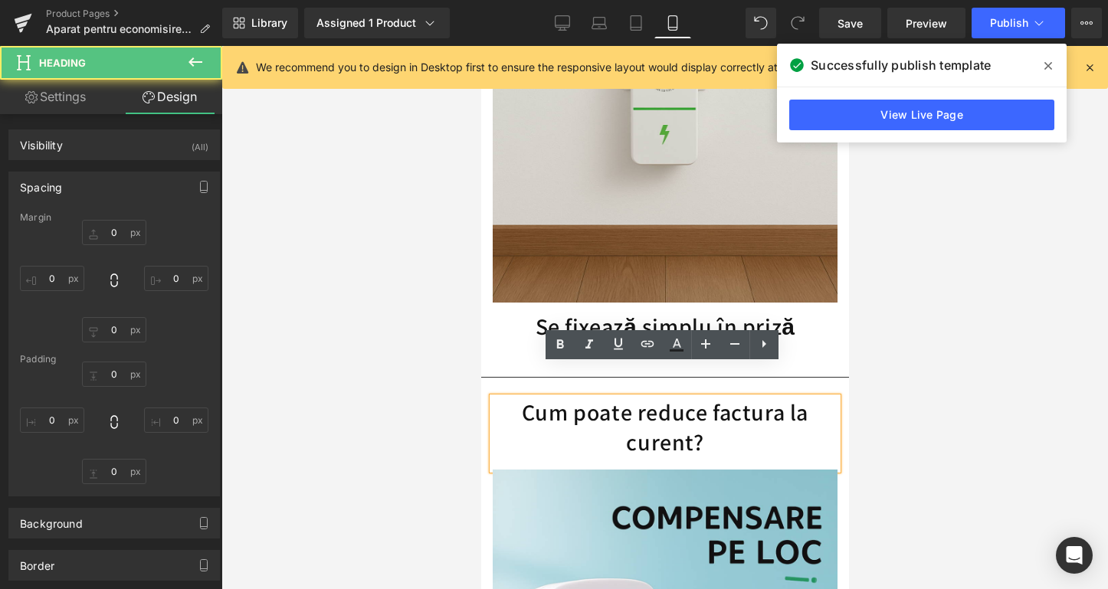
type input "0"
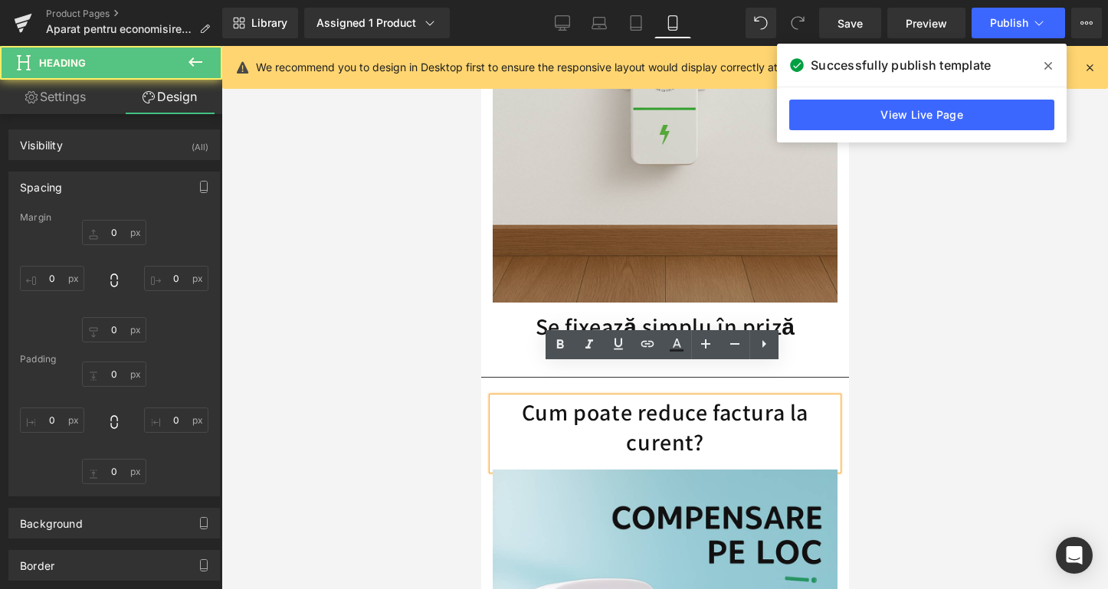
type input "0"
type input "16"
type input "0"
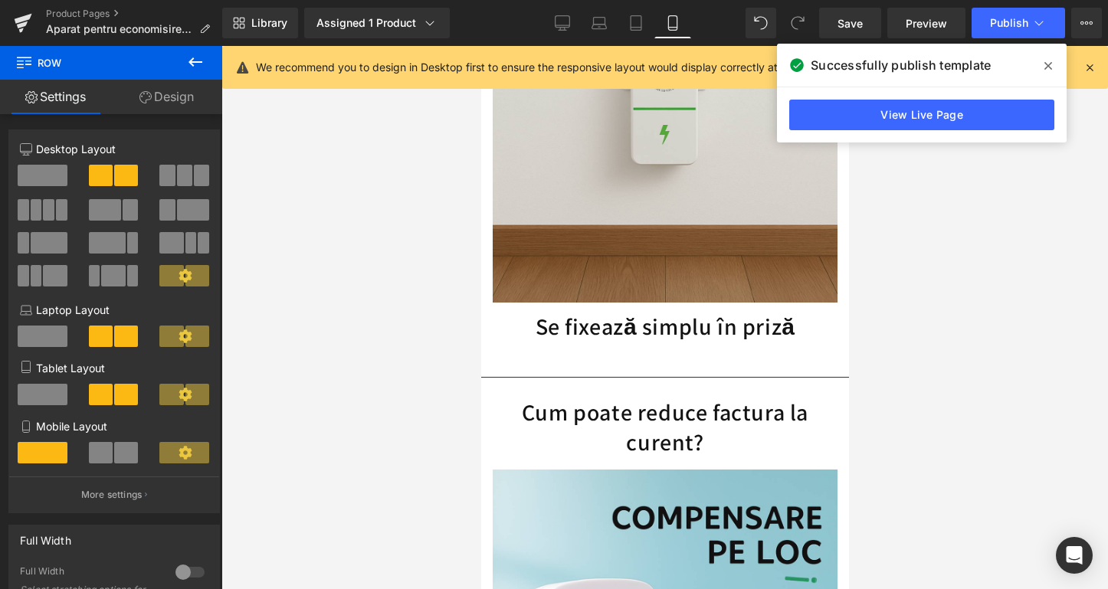
click at [915, 349] on div at bounding box center [664, 317] width 886 height 543
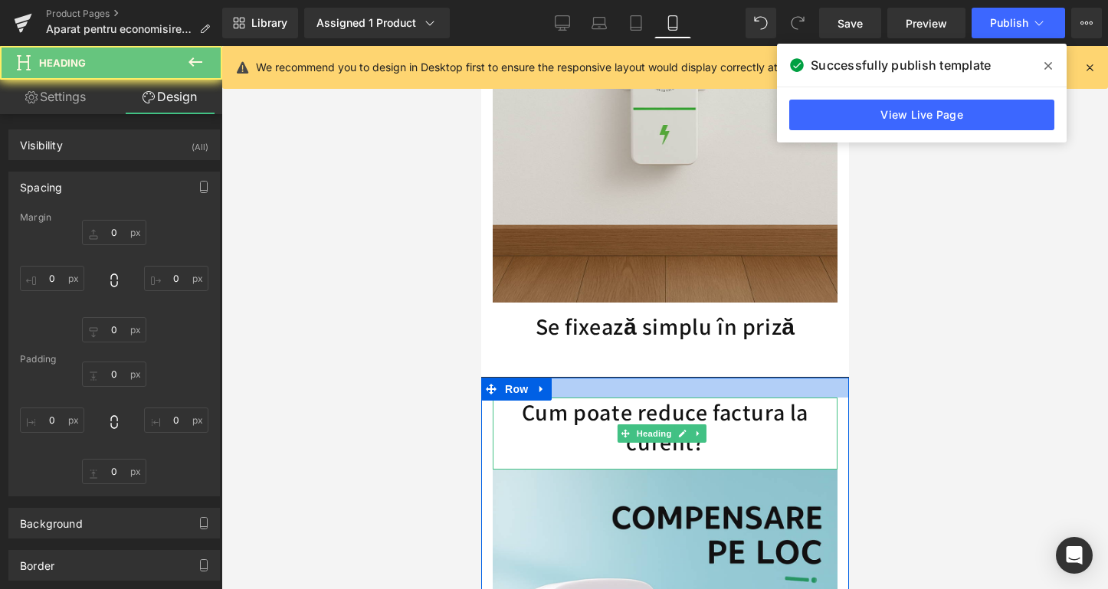
type input "0"
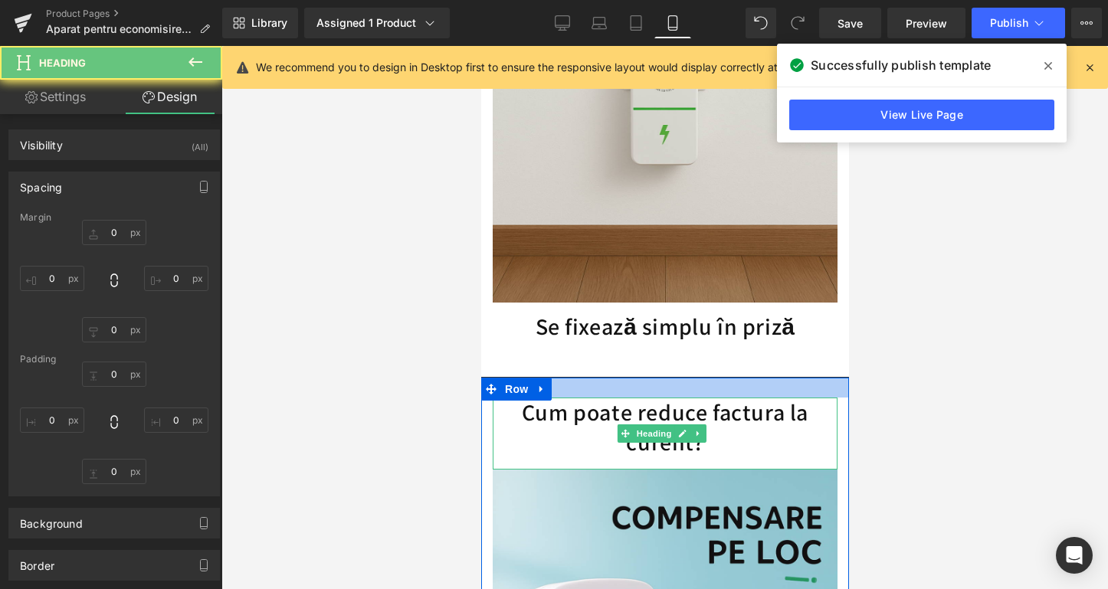
type input "0"
type input "16"
type input "0"
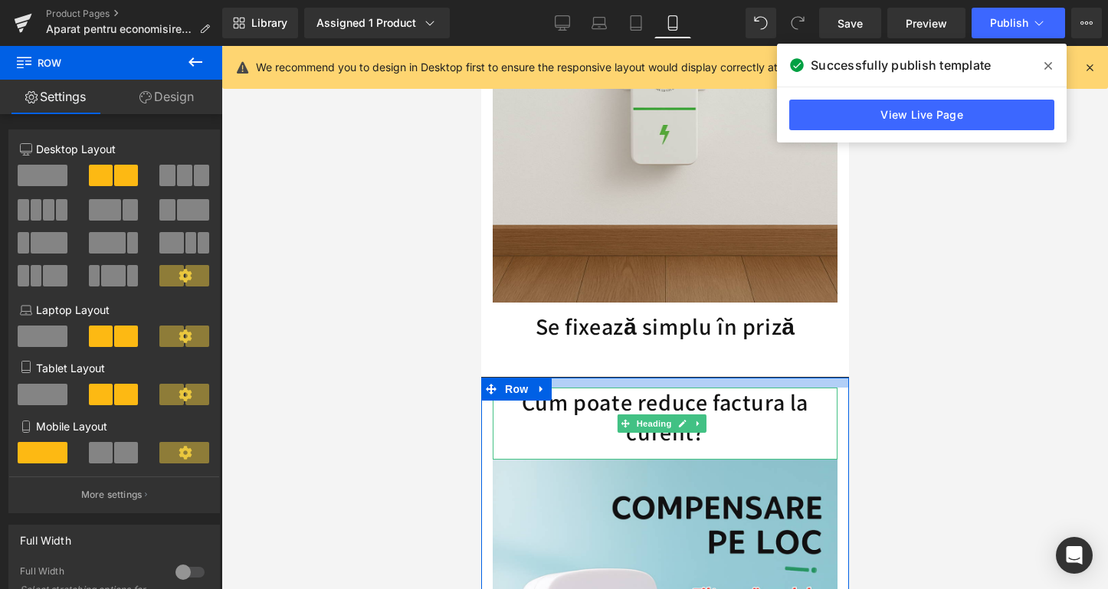
drag, startPoint x: 798, startPoint y: 348, endPoint x: 1412, endPoint y: 362, distance: 613.8
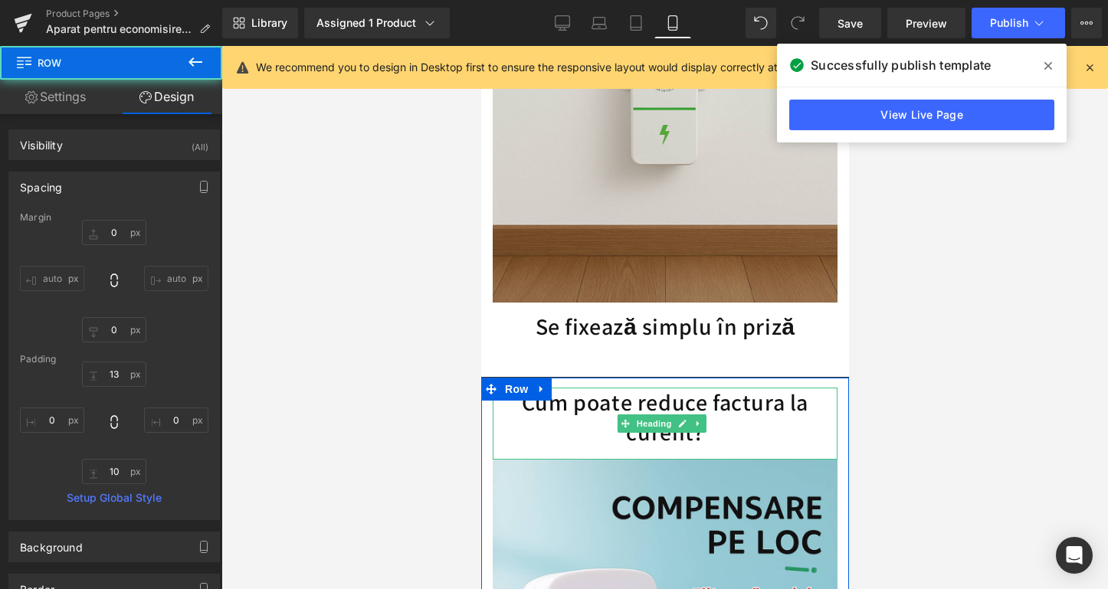
click at [932, 316] on div at bounding box center [664, 317] width 886 height 543
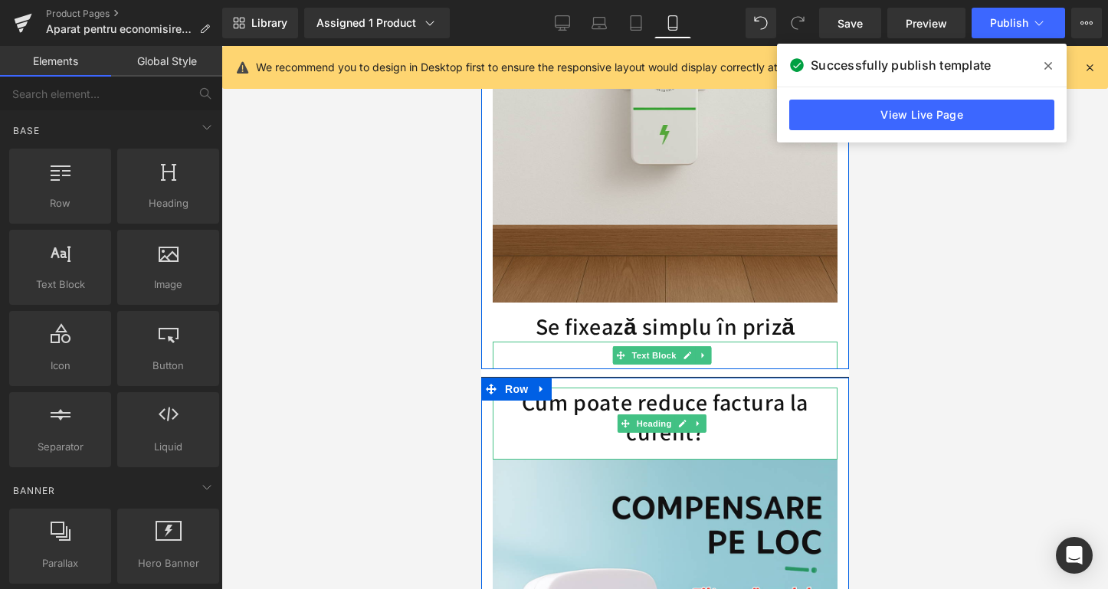
click at [771, 365] on div at bounding box center [664, 367] width 368 height 4
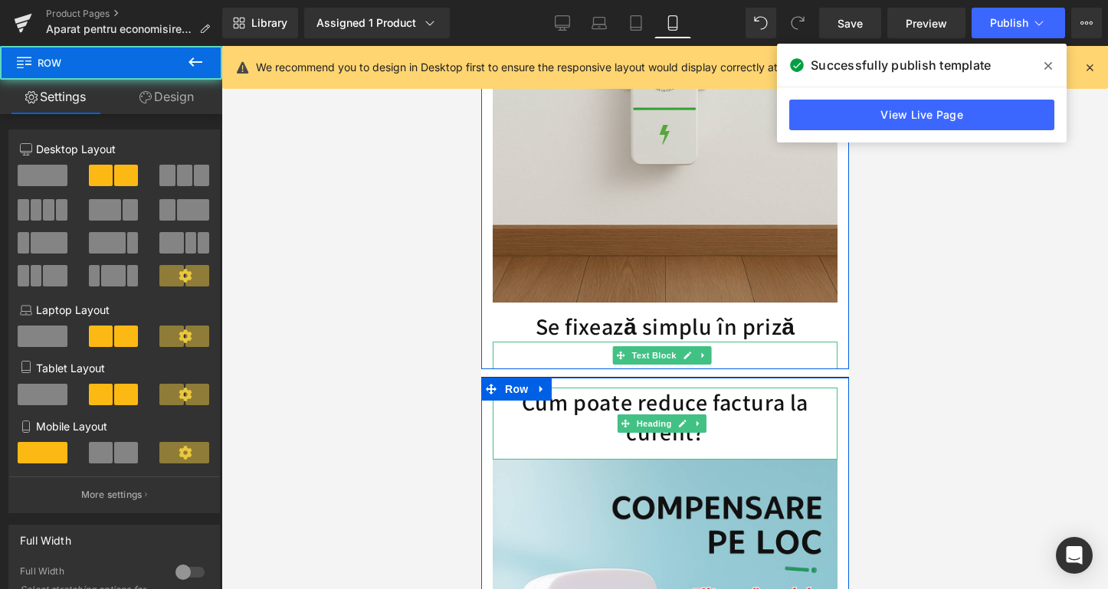
click at [769, 342] on p at bounding box center [664, 356] width 345 height 28
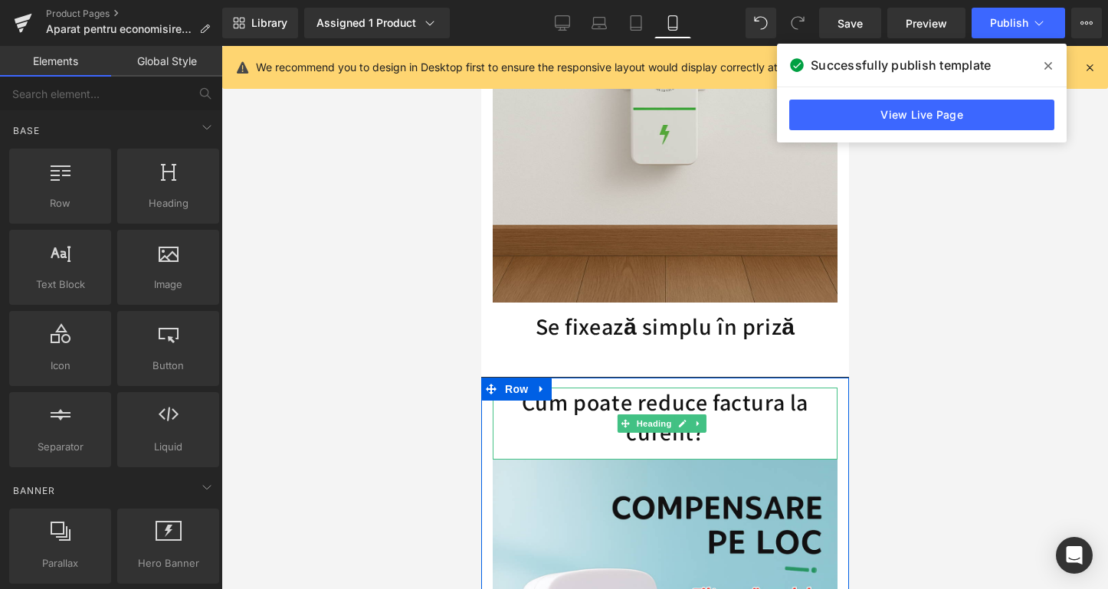
click at [988, 320] on div at bounding box center [664, 317] width 886 height 543
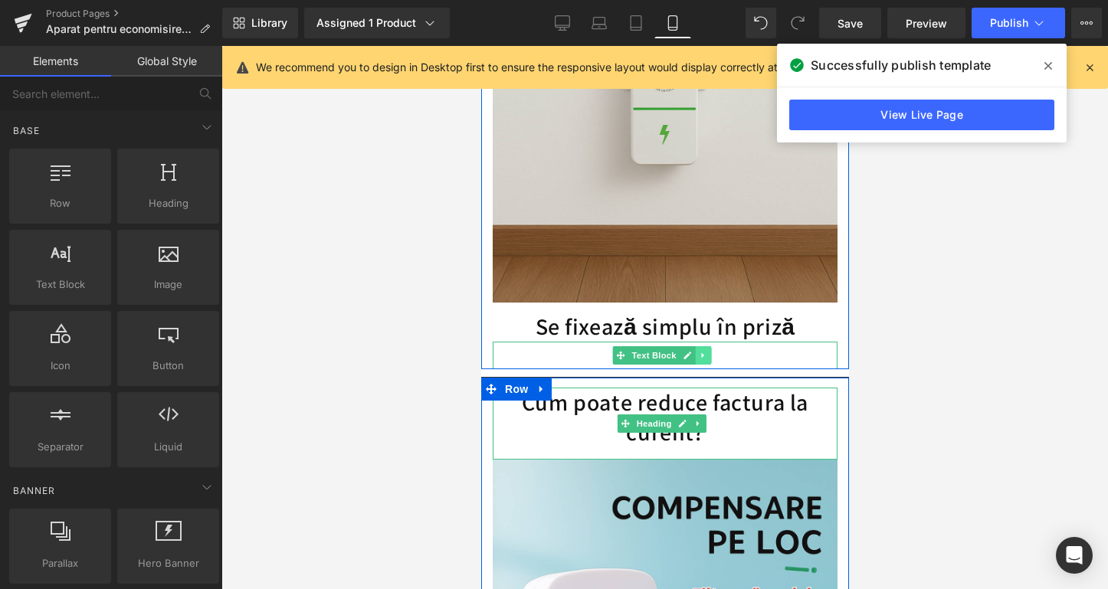
click at [704, 351] on icon at bounding box center [702, 355] width 8 height 9
click at [711, 351] on icon at bounding box center [710, 355] width 8 height 8
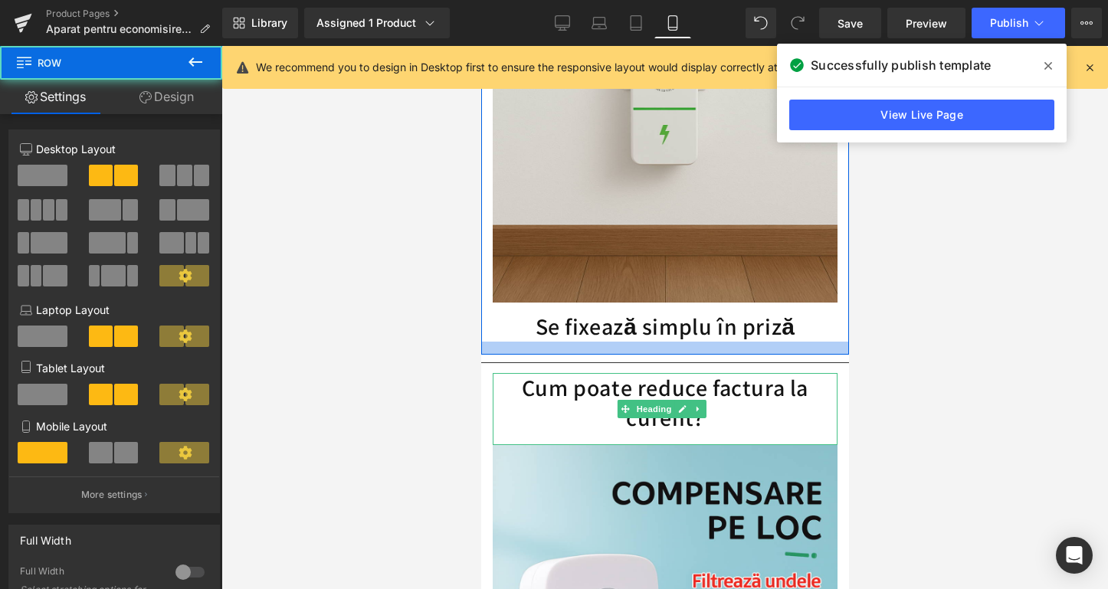
drag, startPoint x: 730, startPoint y: 307, endPoint x: 727, endPoint y: 320, distance: 13.4
click at [727, 342] on div at bounding box center [664, 348] width 368 height 13
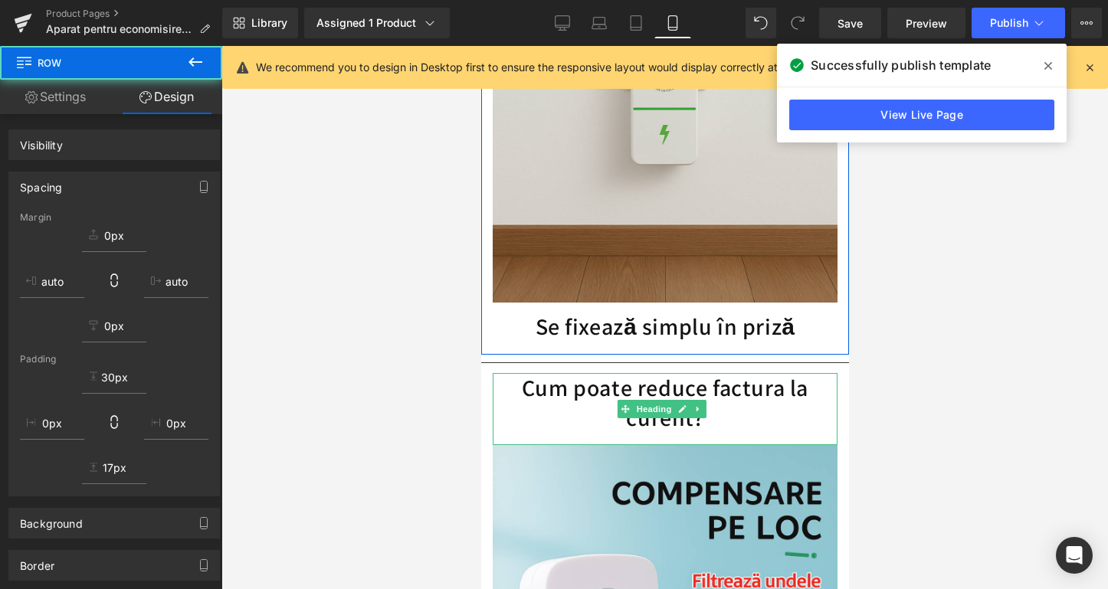
click at [935, 322] on div at bounding box center [664, 317] width 886 height 543
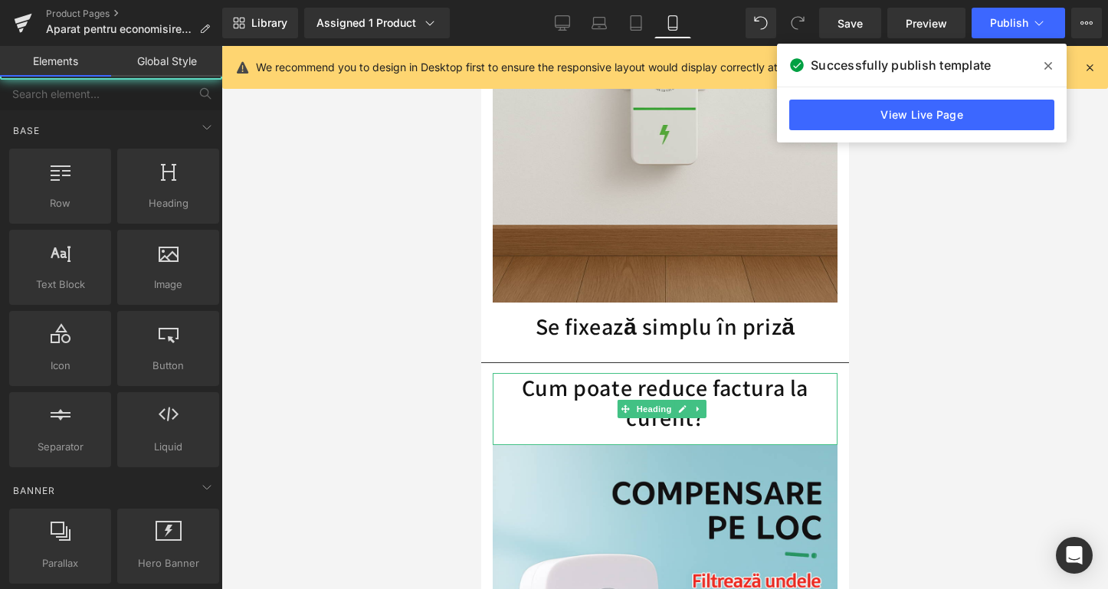
click at [882, 336] on div at bounding box center [664, 317] width 886 height 543
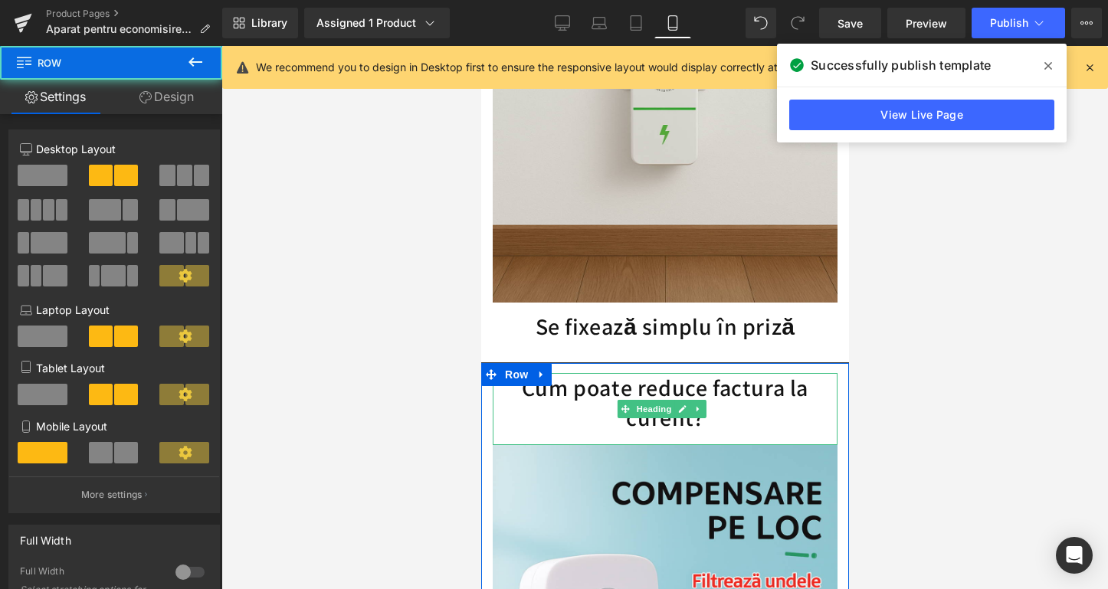
click at [816, 383] on h1 "Cum poate reduce factura la curent?" at bounding box center [664, 403] width 345 height 60
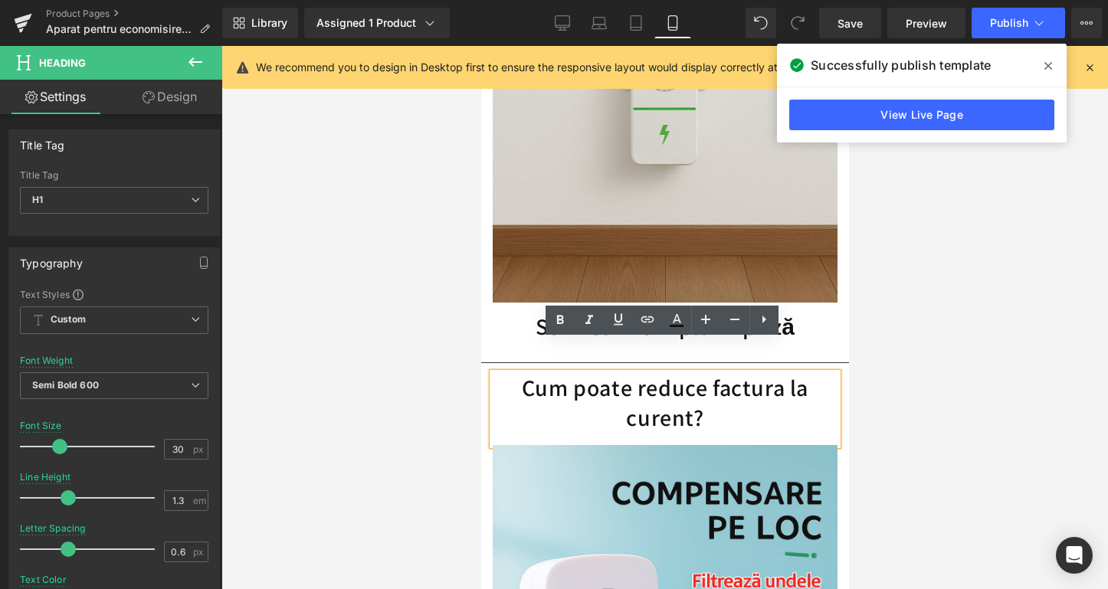
click at [1097, 305] on div at bounding box center [664, 317] width 886 height 543
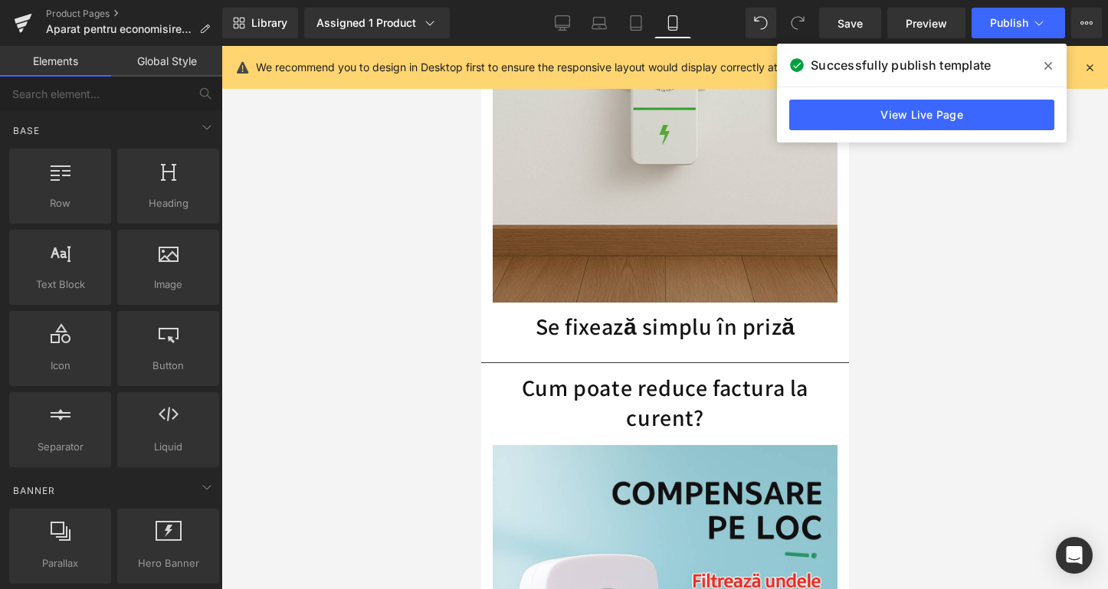
click at [1043, 59] on span at bounding box center [1048, 66] width 25 height 25
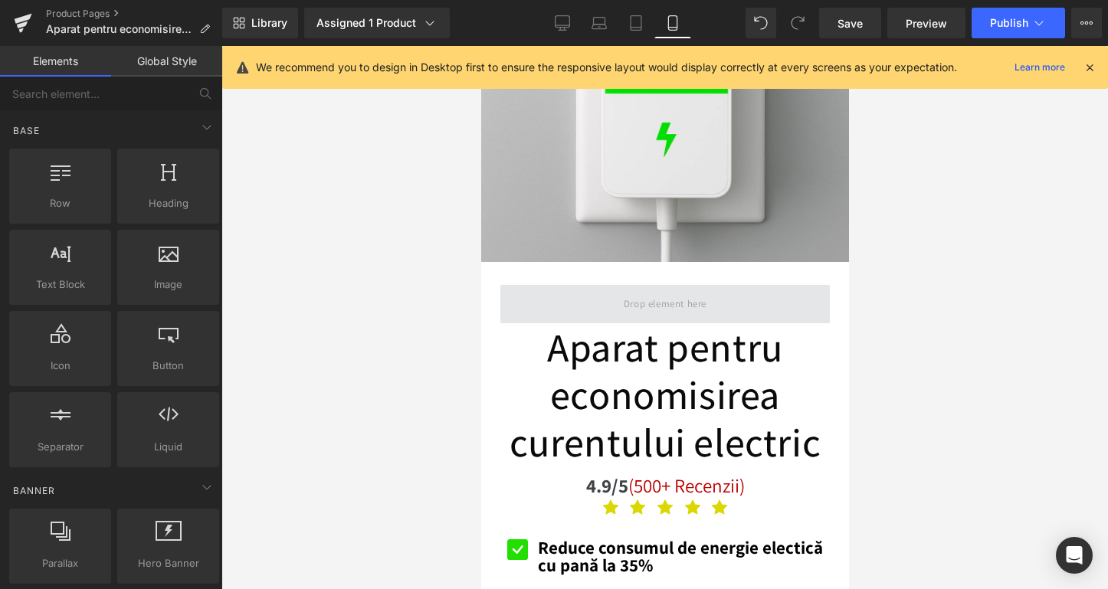
scroll to position [0, 0]
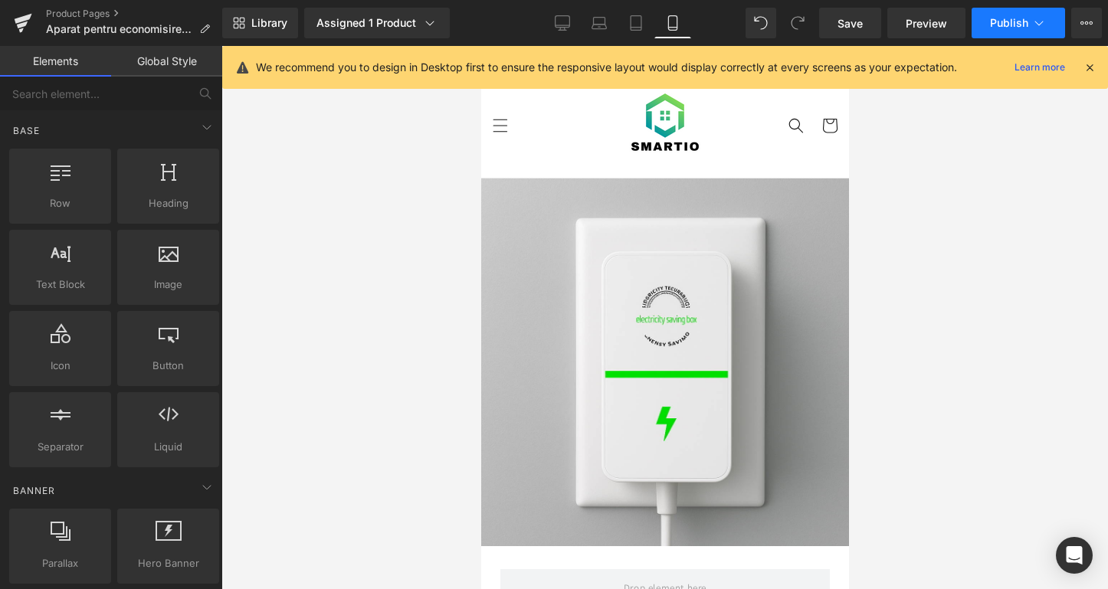
click at [1008, 25] on span "Publish" at bounding box center [1009, 23] width 38 height 12
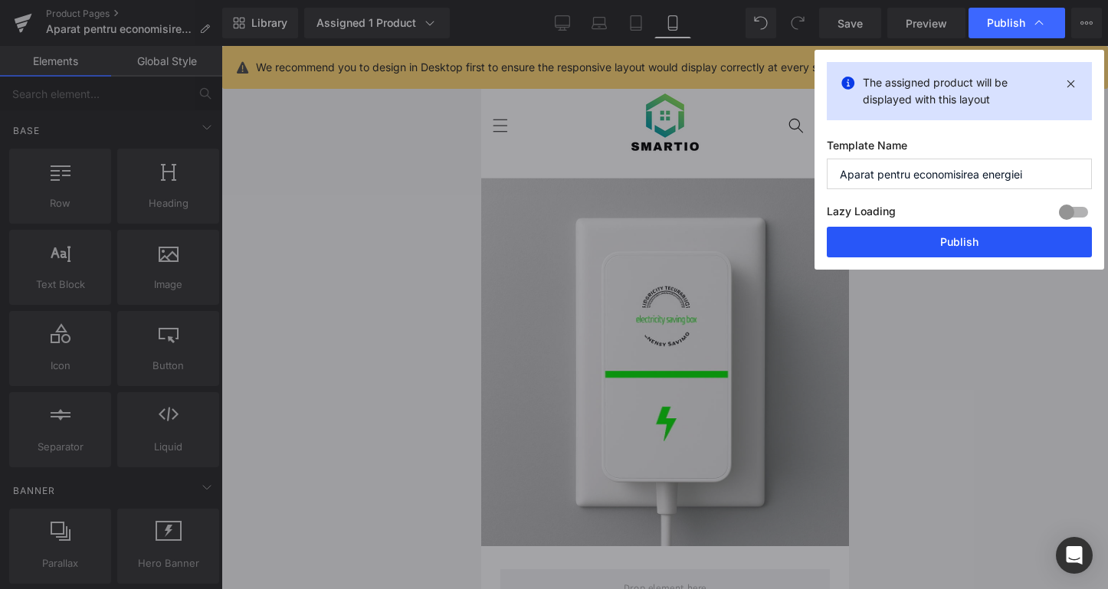
click at [915, 248] on button "Publish" at bounding box center [959, 242] width 265 height 31
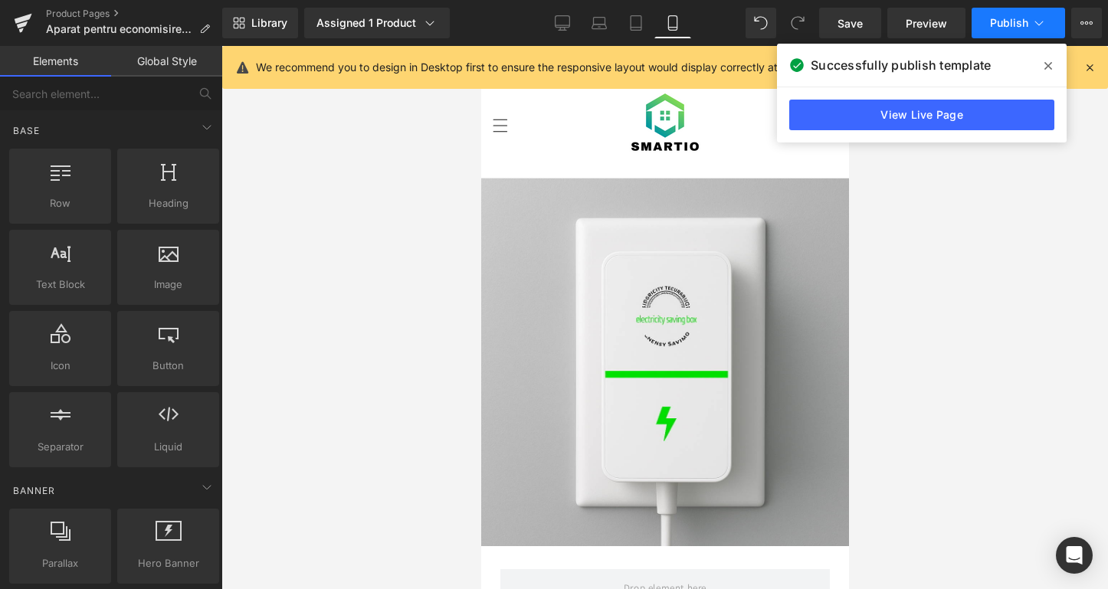
click at [1033, 30] on icon at bounding box center [1038, 22] width 15 height 15
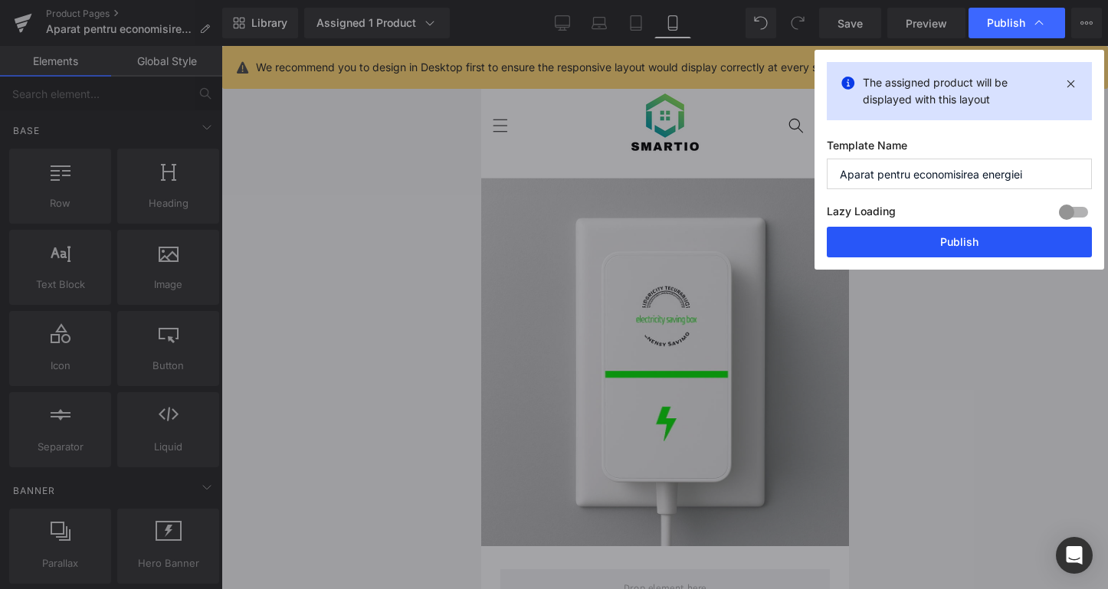
click at [941, 234] on button "Publish" at bounding box center [959, 242] width 265 height 31
